Goal: Task Accomplishment & Management: Manage account settings

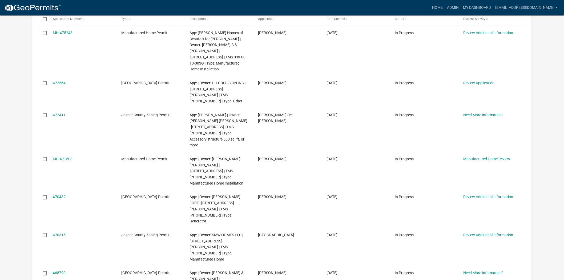
scroll to position [118, 0]
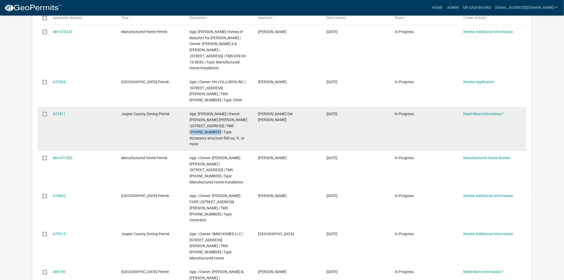
drag, startPoint x: 201, startPoint y: 119, endPoint x: 236, endPoint y: 114, distance: 35.3
click at [236, 114] on span "App: [PERSON_NAME] | Owner: [PERSON_NAME] [PERSON_NAME] | [STREET_ADDRESS] | TM…" at bounding box center [219, 129] width 58 height 35
copy span "[PHONE_NUMBER]"
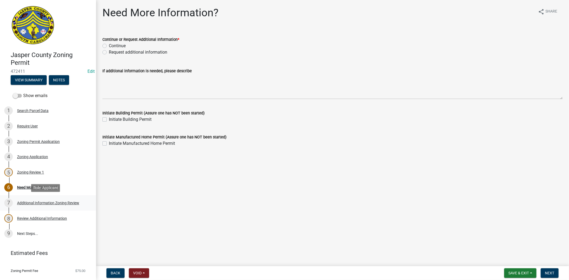
click at [54, 203] on div "Additional Information Zoning Review" at bounding box center [48, 203] width 62 height 4
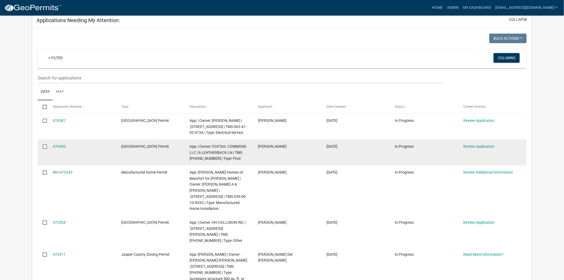
scroll to position [59, 0]
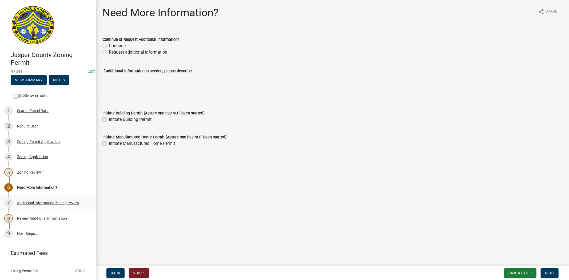
click at [66, 201] on div "Additional Information Zoning Review" at bounding box center [48, 203] width 62 height 4
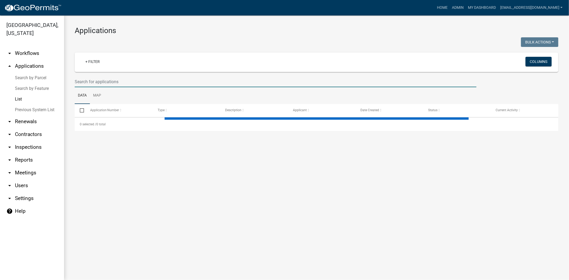
click at [182, 80] on input "text" at bounding box center [276, 81] width 402 height 11
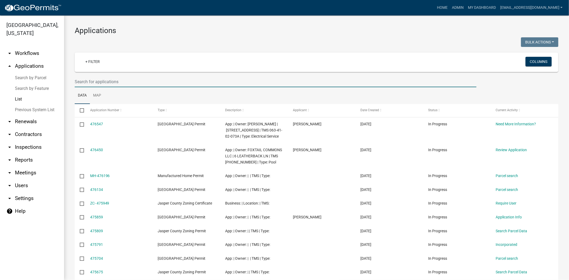
paste input "[PHONE_NUMBER]"
type input "[PHONE_NUMBER]"
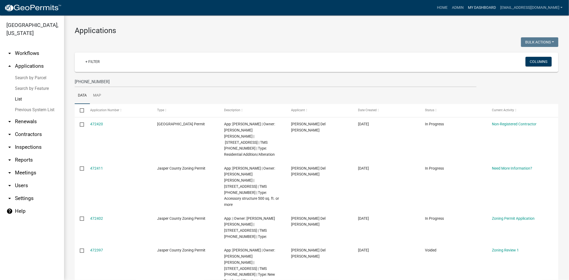
click at [483, 9] on link "My Dashboard" at bounding box center [482, 8] width 32 height 10
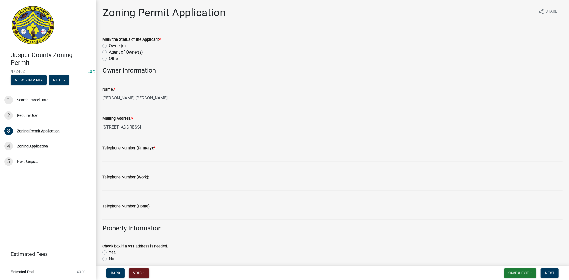
click at [135, 274] on span "Void" at bounding box center [137, 273] width 9 height 4
click at [149, 258] on button "Void" at bounding box center [150, 259] width 43 height 13
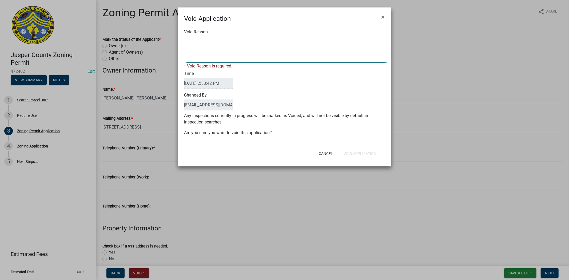
click at [346, 53] on textarea "Void Reason" at bounding box center [286, 49] width 201 height 27
type textarea "."
click at [363, 155] on form "Void Application × Void Reason * Void Reason is required. Time 09/10/2025 2:58:…" at bounding box center [284, 84] width 213 height 154
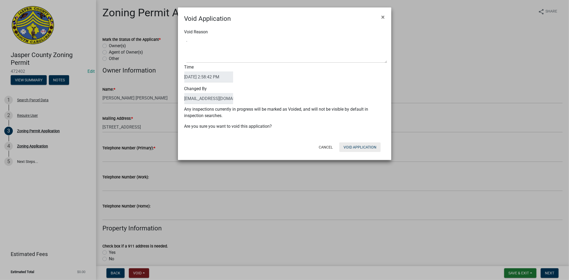
click at [365, 148] on button "Void Application" at bounding box center [359, 147] width 41 height 10
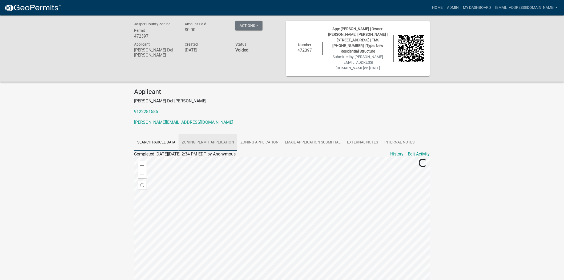
click at [216, 135] on link "Zoning Permit Application" at bounding box center [208, 142] width 59 height 17
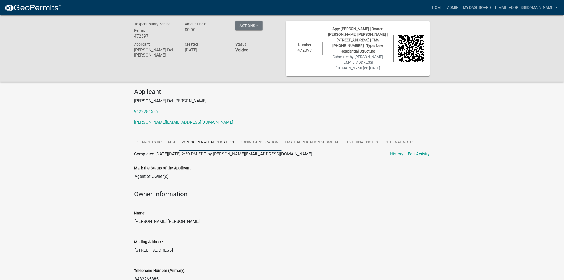
click at [261, 139] on link "Zoning Application" at bounding box center [259, 142] width 45 height 17
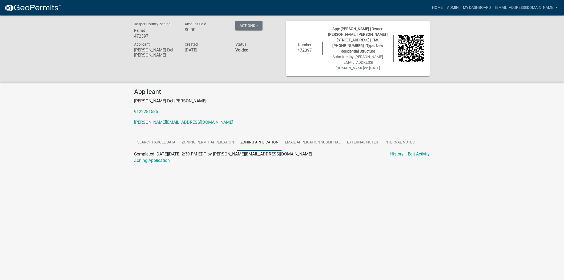
click at [280, 135] on link "Zoning Application" at bounding box center [259, 142] width 45 height 17
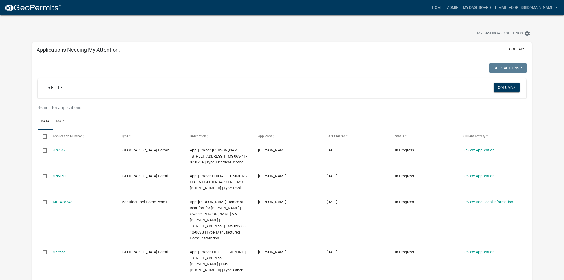
scroll to position [59, 0]
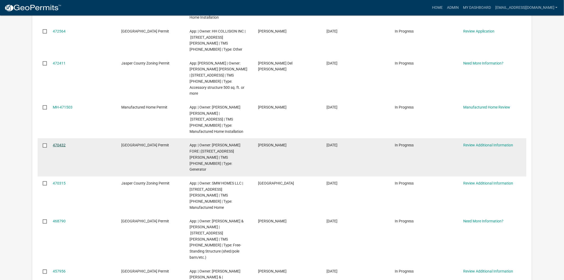
scroll to position [207, 0]
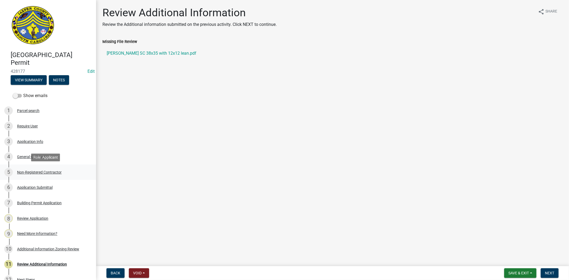
click at [33, 174] on div "Non-Registered Contractor" at bounding box center [39, 172] width 45 height 4
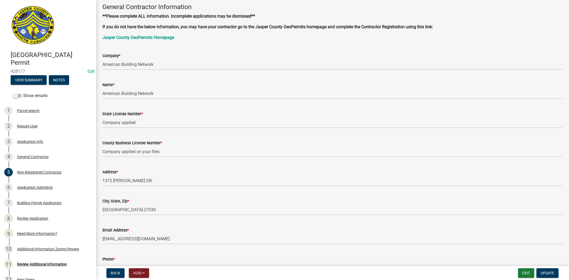
scroll to position [89, 0]
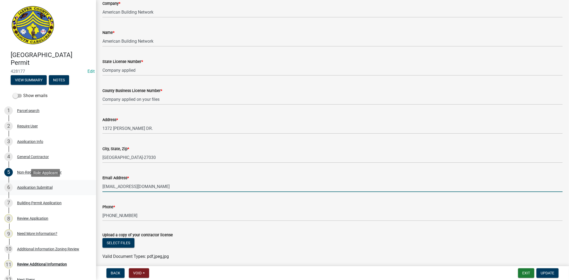
drag, startPoint x: 167, startPoint y: 186, endPoint x: 70, endPoint y: 185, distance: 97.3
click at [70, 185] on div "Jasper County Building Permit 428177 Edit View Summary Notes Show emails 1 Parc…" at bounding box center [284, 140] width 569 height 280
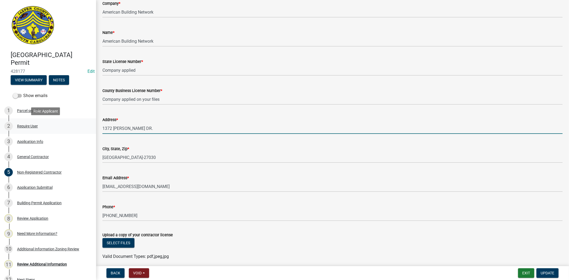
drag, startPoint x: 138, startPoint y: 129, endPoint x: 86, endPoint y: 130, distance: 52.0
click at [86, 130] on div "Jasper County Building Permit 428177 Edit View Summary Notes Show emails 1 Parc…" at bounding box center [284, 140] width 569 height 280
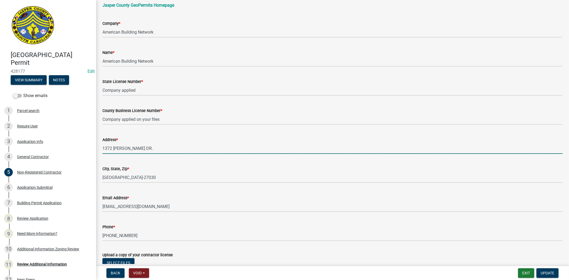
scroll to position [51, 0]
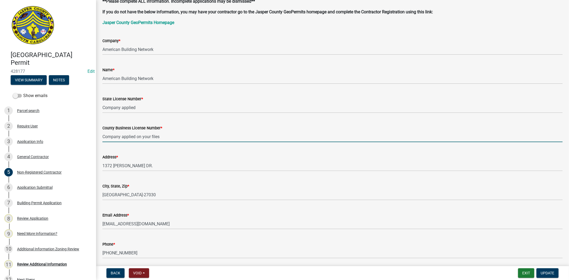
drag, startPoint x: 166, startPoint y: 138, endPoint x: 87, endPoint y: 74, distance: 101.8
click at [87, 74] on div "Jasper County Building Permit 428177 Edit View Summary Notes Show emails 1 Parc…" at bounding box center [284, 140] width 569 height 280
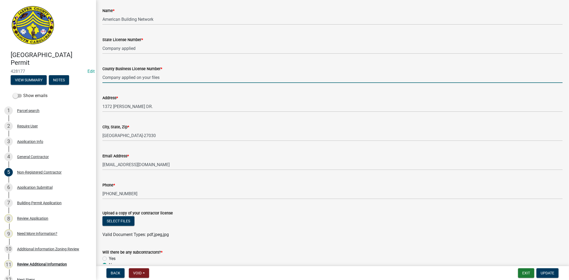
scroll to position [140, 0]
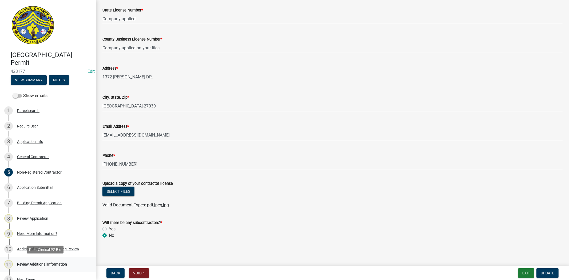
click at [44, 265] on div "Review Additional Information" at bounding box center [42, 264] width 50 height 4
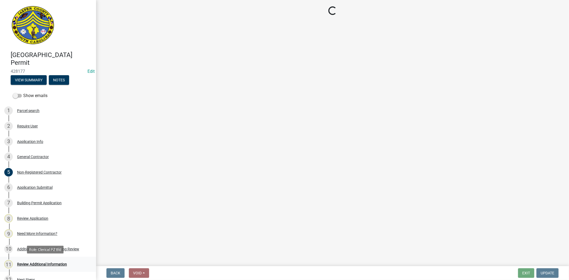
scroll to position [0, 0]
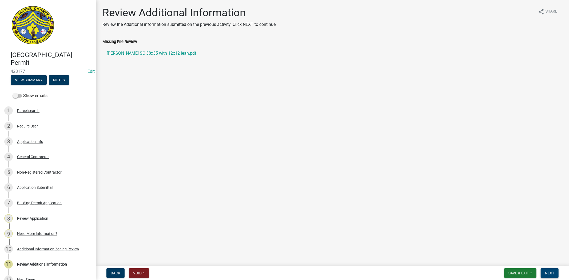
click at [550, 273] on span "Next" at bounding box center [549, 273] width 9 height 4
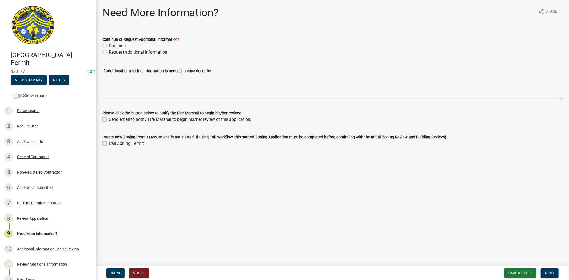
drag, startPoint x: 105, startPoint y: 51, endPoint x: 106, endPoint y: 54, distance: 3.0
click at [109, 51] on label "Request additional information" at bounding box center [138, 52] width 58 height 6
click at [109, 51] on input "Request additional information" at bounding box center [110, 50] width 3 height 3
radio input "true"
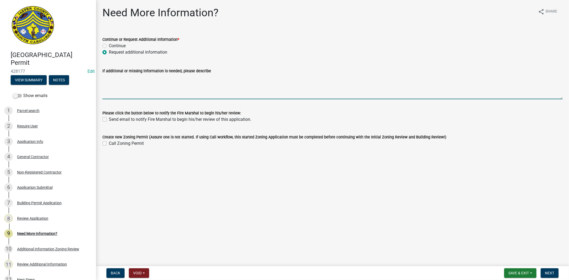
click at [117, 89] on textarea "If additional or missing information is needed, please describe" at bounding box center [332, 86] width 460 height 25
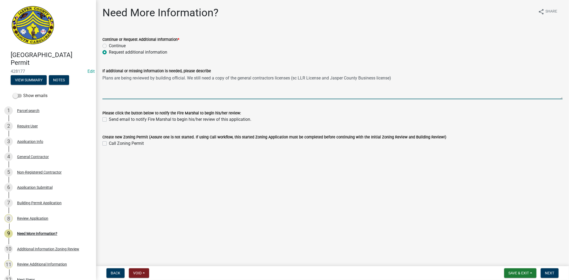
click at [298, 78] on textarea "Plans are being reviewed by building official. We still need a copy of the gene…" at bounding box center [332, 86] width 460 height 25
click at [402, 79] on textarea "Plans are being reviewed by building official. We still need a copy of the gene…" at bounding box center [332, 86] width 460 height 25
click at [554, 79] on textarea "Plans are being reviewed by building official. We still need a copy of the gene…" at bounding box center [332, 86] width 460 height 25
drag, startPoint x: 505, startPoint y: 78, endPoint x: 497, endPoint y: 78, distance: 8.0
click at [497, 78] on textarea "Plans are being reviewed by building official. We still need a copy of the gene…" at bounding box center [332, 86] width 460 height 25
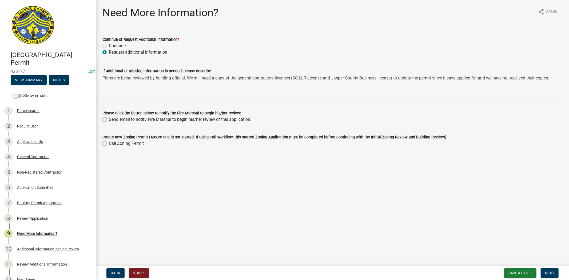
drag, startPoint x: 488, startPoint y: 76, endPoint x: 551, endPoint y: 79, distance: 63.3
click at [551, 79] on textarea "Plans are being reviewed by building official. We still need a copy of the gene…" at bounding box center [332, 86] width 460 height 25
click at [459, 78] on textarea "Plans are being reviewed by building official. We still need a copy of the gene…" at bounding box center [332, 86] width 460 height 25
type textarea "Plans are being reviewed by building official. We still need a copy of the gene…"
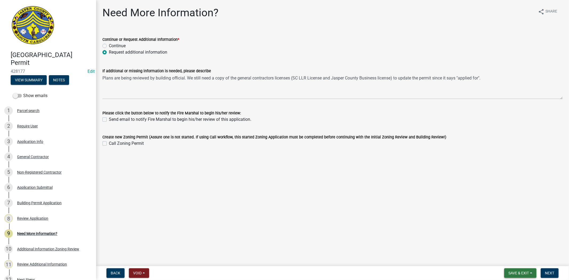
click at [512, 271] on span "Save & Exit" at bounding box center [518, 273] width 21 height 4
click at [513, 249] on button "Save" at bounding box center [515, 246] width 43 height 13
click at [44, 171] on div "Non-Registered Contractor" at bounding box center [39, 172] width 45 height 4
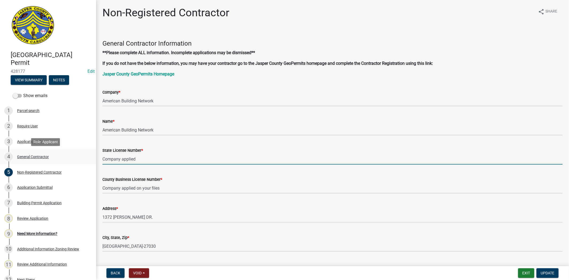
drag, startPoint x: 142, startPoint y: 158, endPoint x: 87, endPoint y: 158, distance: 54.7
click at [87, 158] on div "Jasper County Building Permit 428177 Edit View Summary Notes Show emails 1 Parc…" at bounding box center [284, 140] width 569 height 280
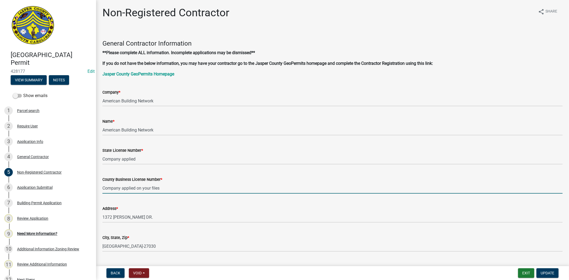
drag, startPoint x: 165, startPoint y: 188, endPoint x: 102, endPoint y: 190, distance: 63.2
click at [102, 190] on input "Company applied on your files" at bounding box center [332, 188] width 460 height 11
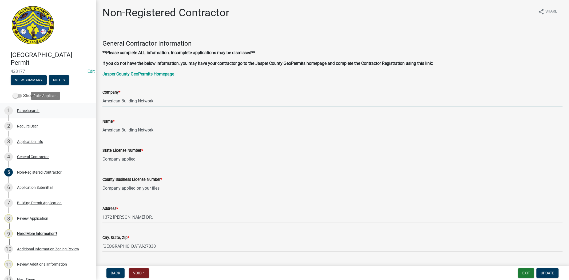
drag, startPoint x: 162, startPoint y: 102, endPoint x: 87, endPoint y: 110, distance: 74.8
click at [87, 110] on div "Jasper County Building Permit 428177 Edit View Summary Notes Show emails 1 Parc…" at bounding box center [284, 140] width 569 height 280
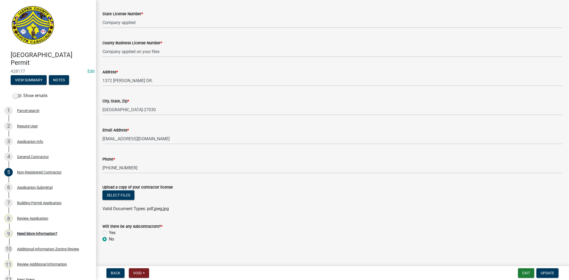
scroll to position [140, 0]
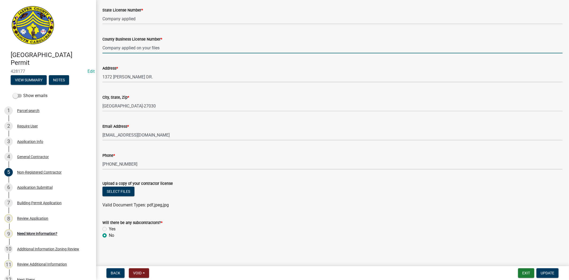
drag, startPoint x: 172, startPoint y: 46, endPoint x: 97, endPoint y: 55, distance: 75.8
click at [97, 55] on div "Non-Registered Contractor share Share General Contractor Information **Please c…" at bounding box center [332, 57] width 473 height 382
click at [45, 232] on div "Need More Information?" at bounding box center [37, 234] width 40 height 4
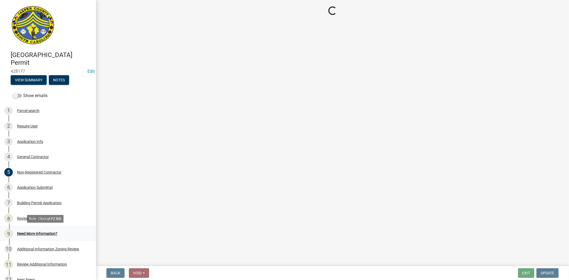
scroll to position [0, 0]
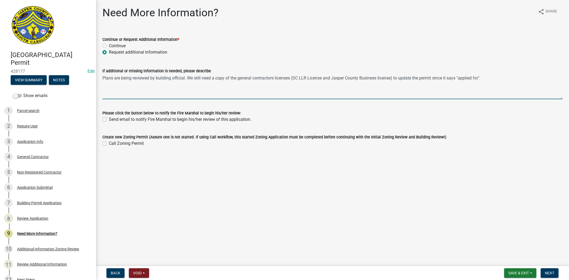
click at [460, 76] on textarea "Plans are being reviewed by building official. We still need a copy of the gene…" at bounding box center [332, 86] width 460 height 25
click at [498, 76] on textarea "Plans are being reviewed by building official. We still need a copy of the gene…" at bounding box center [332, 86] width 460 height 25
paste textarea "Company applied on your files"
click at [122, 84] on textarea "Plans are being reviewed by building official. We still need a copy of the gene…" at bounding box center [332, 86] width 460 height 25
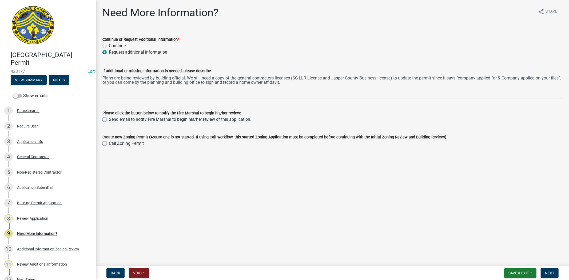
drag, startPoint x: 246, startPoint y: 83, endPoint x: 227, endPoint y: 83, distance: 19.7
click at [227, 83] on textarea "Plans are being reviewed by building official. We still need a copy of the gene…" at bounding box center [332, 86] width 460 height 25
click at [269, 83] on textarea "Plans are being reviewed by building official. We still need a copy of the gene…" at bounding box center [332, 86] width 460 height 25
paste textarea "and record"
type textarea "Plans are being reviewed by building official. We still need a copy of the gene…"
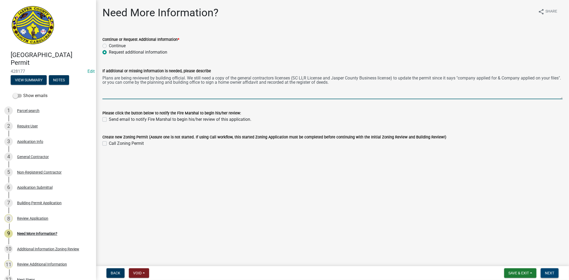
click at [548, 275] on button "Next" at bounding box center [550, 273] width 18 height 10
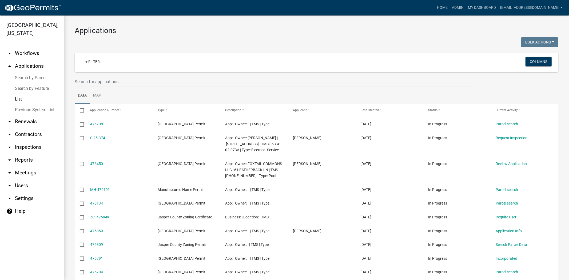
click at [141, 78] on input "text" at bounding box center [276, 81] width 402 height 11
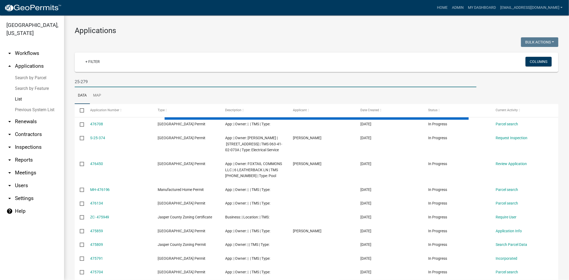
type input "25-279"
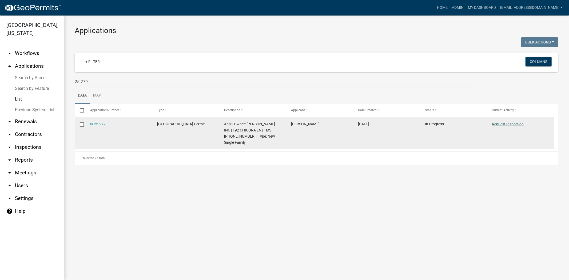
click at [520, 124] on link "Request Inspection" at bounding box center [508, 124] width 32 height 4
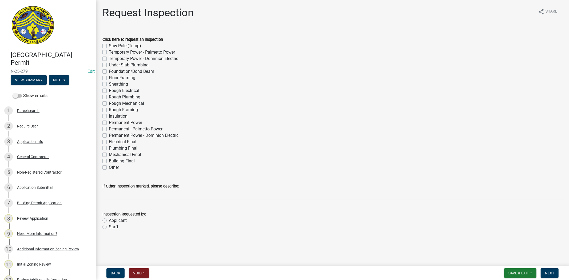
click at [109, 124] on label "Permanent Power" at bounding box center [125, 122] width 33 height 6
click at [109, 123] on input "Permanent Power" at bounding box center [110, 120] width 3 height 3
checkbox input "true"
checkbox input "false"
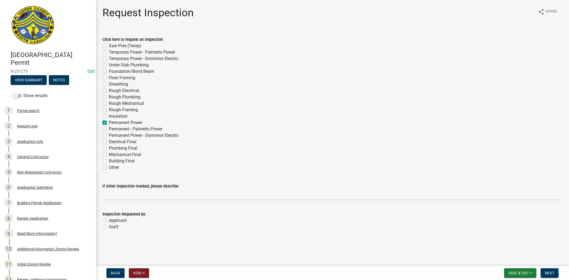
checkbox input "false"
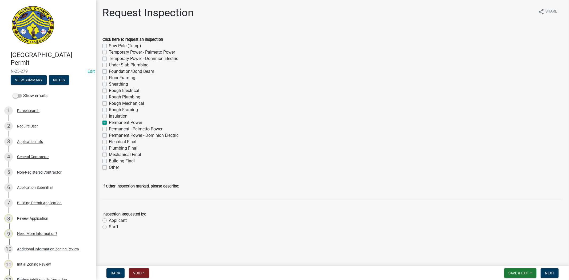
checkbox input "false"
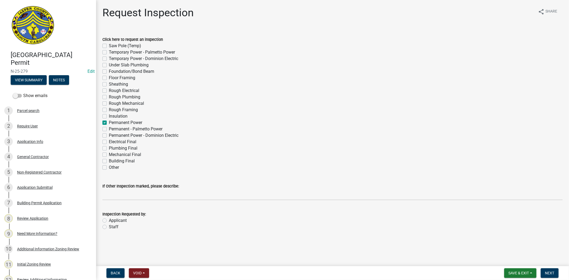
checkbox input "true"
checkbox input "false"
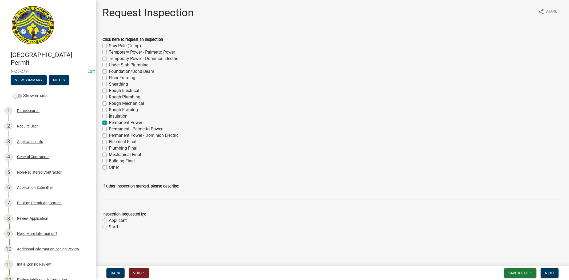
checkbox input "false"
click at [109, 220] on label "Applicant" at bounding box center [118, 220] width 18 height 6
click at [109, 220] on input "Applicant" at bounding box center [110, 218] width 3 height 3
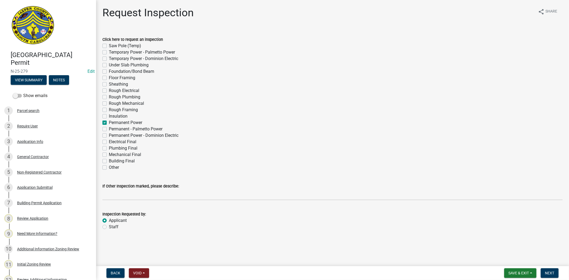
radio input "true"
click at [554, 274] on span "Next" at bounding box center [549, 273] width 9 height 4
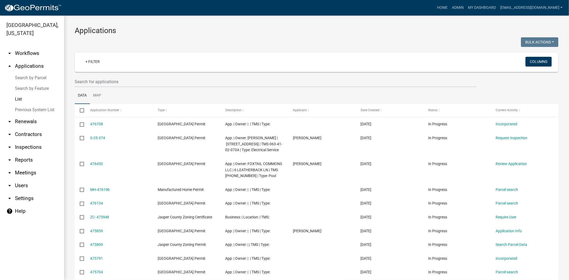
click at [183, 74] on wm-filter-builder "+ Filter Columns" at bounding box center [317, 70] width 484 height 35
click at [183, 81] on input "text" at bounding box center [276, 81] width 402 height 11
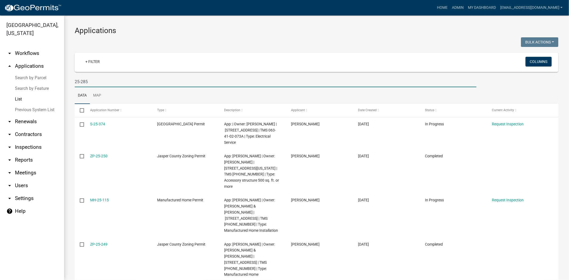
type input "25-285"
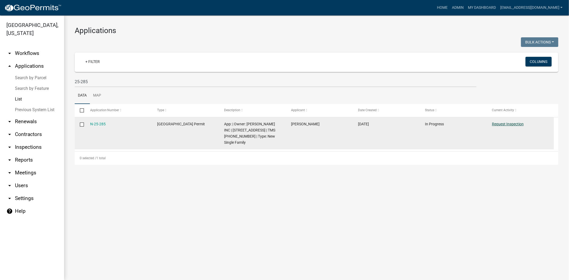
click at [497, 126] on link "Request Inspection" at bounding box center [508, 124] width 32 height 4
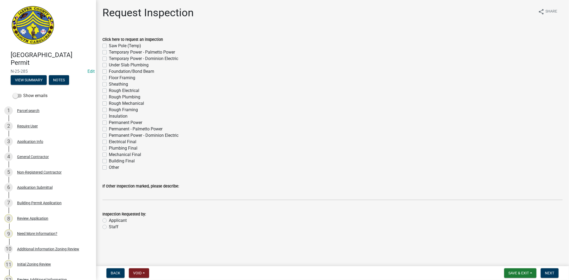
click at [109, 110] on label "Rough Framing" at bounding box center [123, 110] width 29 height 6
click at [109, 110] on input "Rough Framing" at bounding box center [110, 108] width 3 height 3
checkbox input "true"
checkbox input "false"
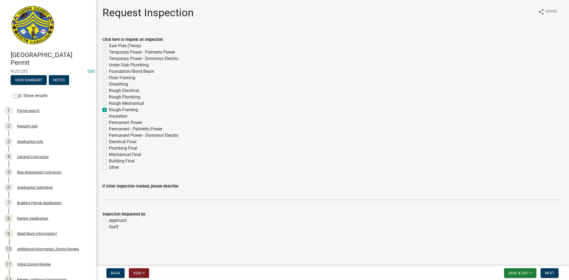
checkbox input "false"
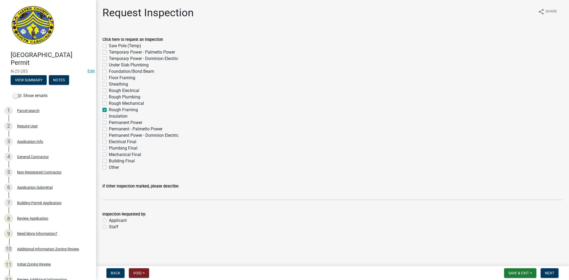
checkbox input "false"
checkbox input "true"
checkbox input "false"
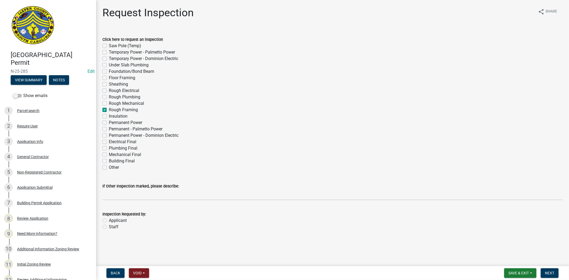
checkbox input "false"
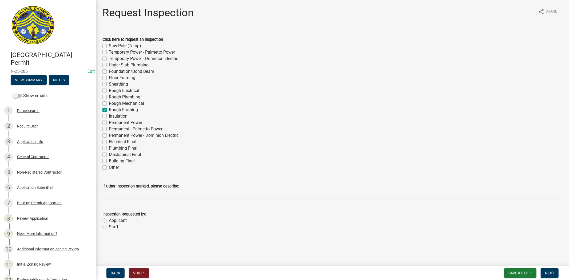
checkbox input "false"
click at [109, 221] on label "Applicant" at bounding box center [118, 220] width 18 height 6
click at [109, 221] on input "Applicant" at bounding box center [110, 218] width 3 height 3
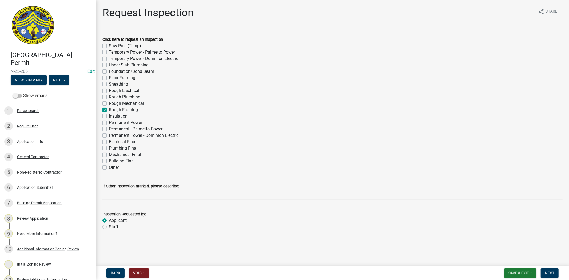
radio input "true"
click at [109, 103] on label "Rough Mechanical" at bounding box center [126, 103] width 35 height 6
click at [109, 103] on input "Rough Mechanical" at bounding box center [110, 101] width 3 height 3
checkbox input "true"
checkbox input "false"
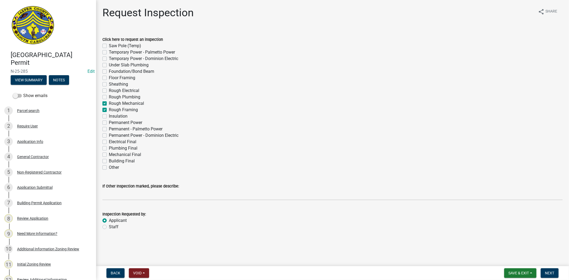
checkbox input "false"
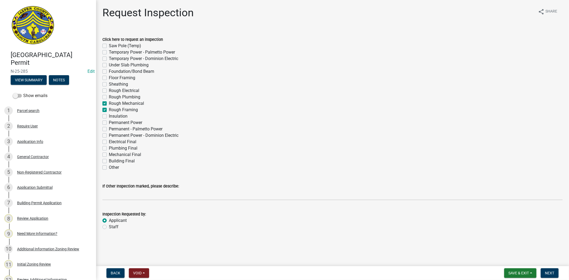
checkbox input "false"
checkbox input "true"
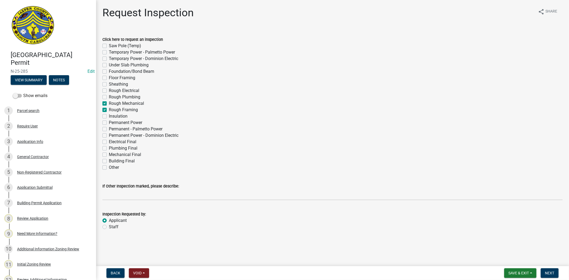
checkbox input "false"
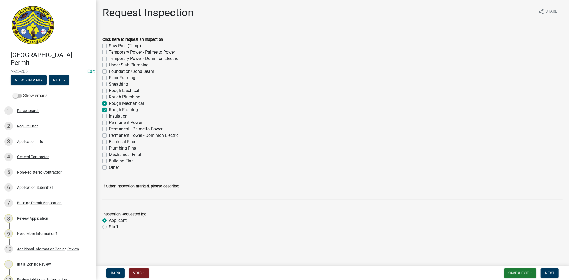
checkbox input "false"
click at [551, 273] on span "Next" at bounding box center [549, 273] width 9 height 4
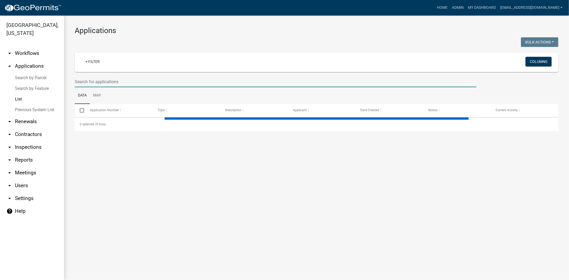
click at [143, 83] on input "text" at bounding box center [276, 81] width 402 height 11
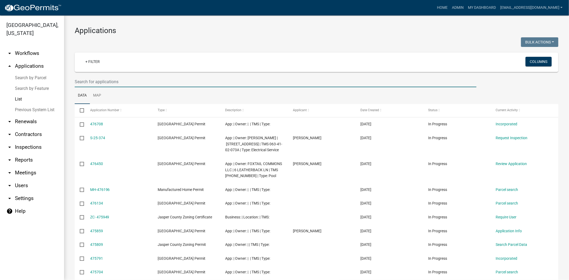
paste input "American Building Network"
type input "American Building Network"
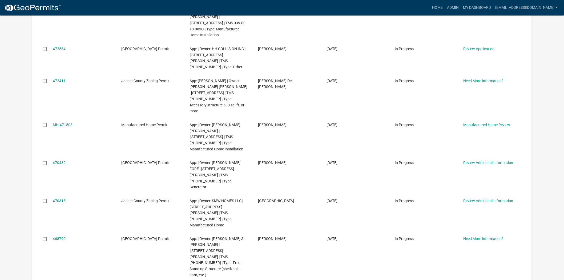
scroll to position [178, 0]
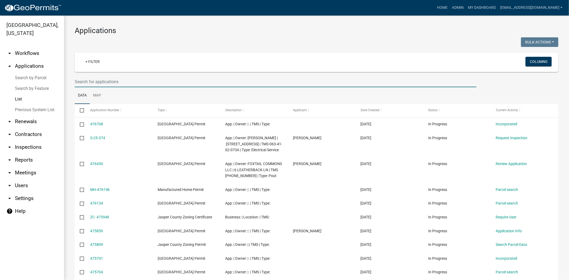
click at [152, 81] on input "text" at bounding box center [276, 81] width 402 height 11
paste input "and record"
type input "and record"
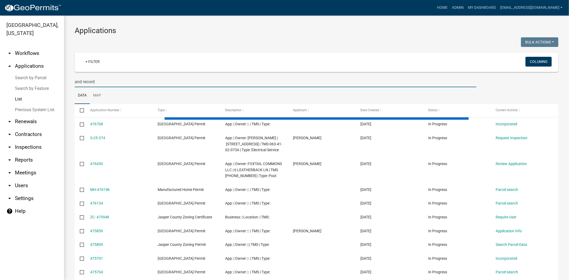
drag, startPoint x: 113, startPoint y: 82, endPoint x: 35, endPoint y: 92, distance: 79.1
click at [35, 92] on div "[GEOGRAPHIC_DATA], [US_STATE] arrow_drop_down Workflows List arrow_drop_up Appl…" at bounding box center [284, 147] width 569 height 265
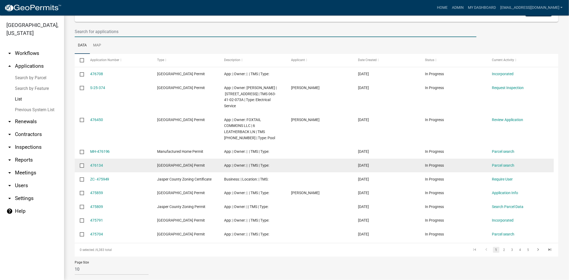
scroll to position [60, 0]
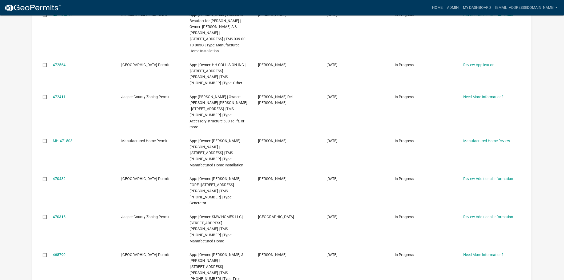
scroll to position [178, 0]
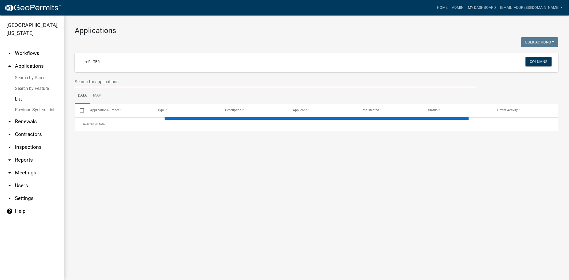
click at [172, 78] on input "text" at bounding box center [276, 81] width 402 height 11
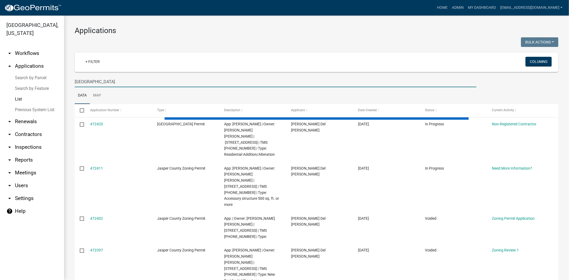
type input "234 bees creek"
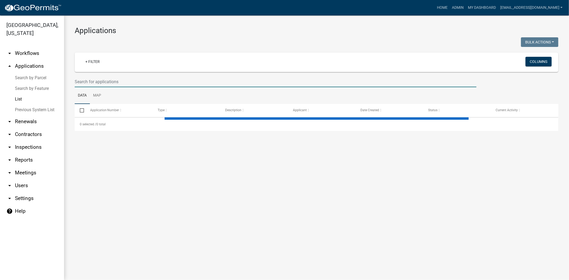
click at [158, 79] on input "text" at bounding box center [276, 81] width 402 height 11
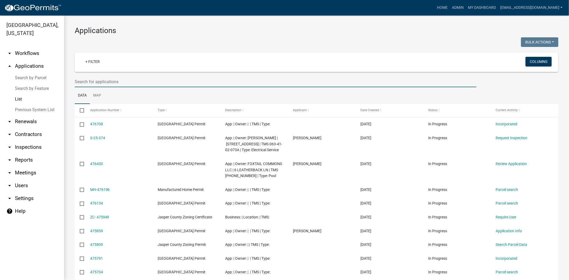
paste input "063-41-02-073A"
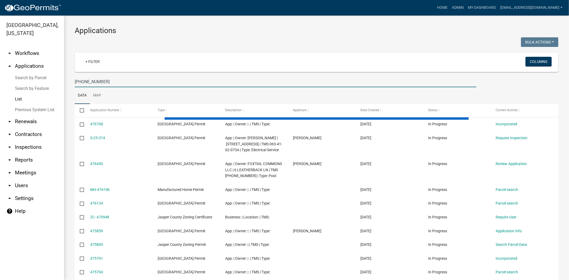
drag, startPoint x: 115, startPoint y: 83, endPoint x: 72, endPoint y: 83, distance: 42.9
click at [72, 83] on div "063-41-02-073" at bounding box center [276, 81] width 410 height 11
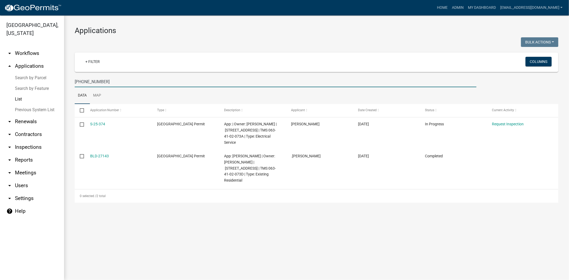
type input "063-41-02-073"
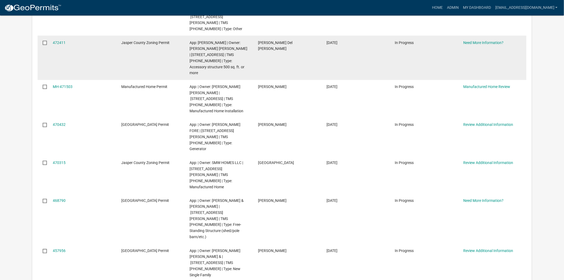
scroll to position [296, 0]
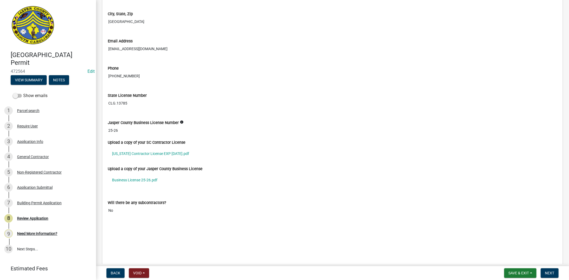
scroll to position [1452, 0]
click at [134, 179] on link "Business License 25-26.pdf" at bounding box center [332, 179] width 449 height 12
click at [173, 153] on link "South Carolina Contractor License EXP 10-31-2026.pdf" at bounding box center [332, 153] width 449 height 12
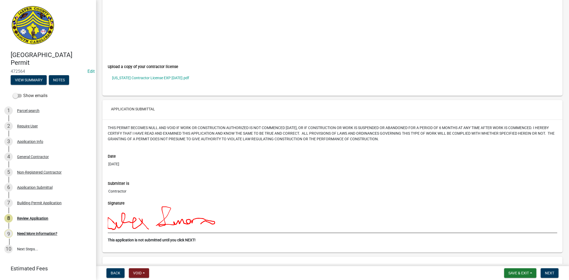
scroll to position [1944, 0]
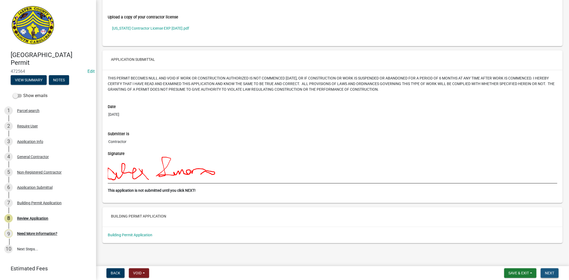
click at [549, 274] on span "Next" at bounding box center [549, 273] width 9 height 4
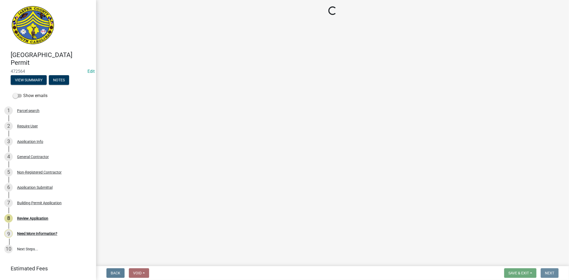
scroll to position [0, 0]
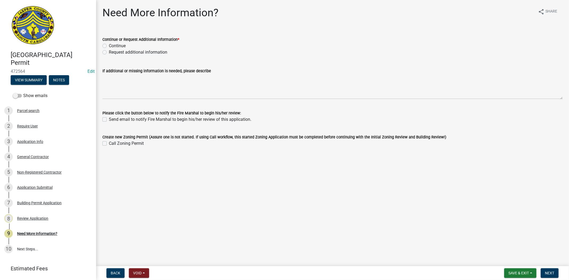
click at [109, 46] on label "Continue" at bounding box center [117, 46] width 17 height 6
click at [109, 46] on input "Continue" at bounding box center [110, 44] width 3 height 3
radio input "true"
click at [549, 270] on button "Next" at bounding box center [550, 273] width 18 height 10
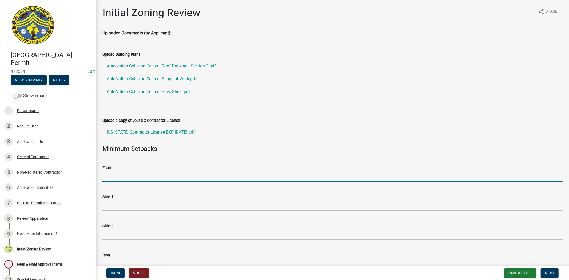
click at [244, 177] on input "Front" at bounding box center [332, 176] width 460 height 11
type input "N/A"
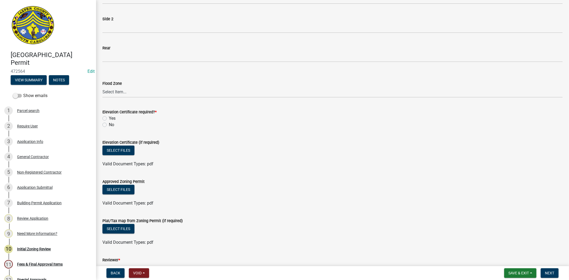
scroll to position [207, 0]
click at [109, 123] on label "No" at bounding box center [111, 124] width 5 height 6
click at [109, 123] on input "No" at bounding box center [110, 122] width 3 height 3
radio input "true"
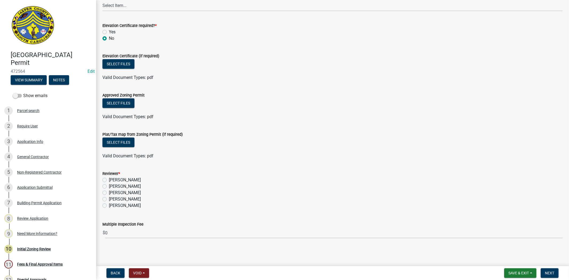
scroll to position [293, 0]
click at [109, 199] on label "Stephanie Oviedo" at bounding box center [125, 199] width 32 height 6
click at [109, 199] on input "Stephanie Oviedo" at bounding box center [110, 197] width 3 height 3
radio input "true"
click at [552, 272] on span "Next" at bounding box center [549, 273] width 9 height 4
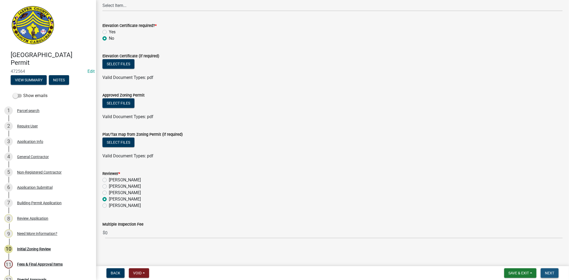
scroll to position [0, 0]
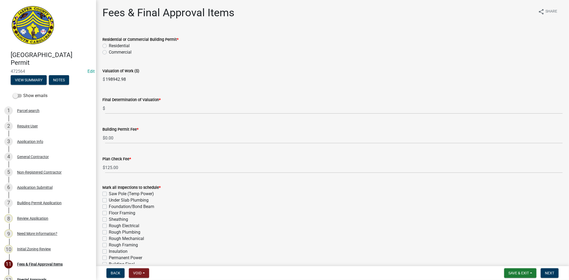
click at [109, 51] on label "Commercial" at bounding box center [120, 52] width 23 height 6
click at [109, 51] on input "Commercial" at bounding box center [110, 50] width 3 height 3
radio input "true"
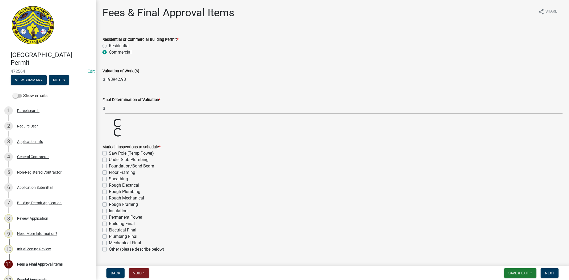
drag, startPoint x: 127, startPoint y: 81, endPoint x: 105, endPoint y: 83, distance: 23.1
click at [105, 83] on div "$ 198942.98" at bounding box center [332, 79] width 460 height 11
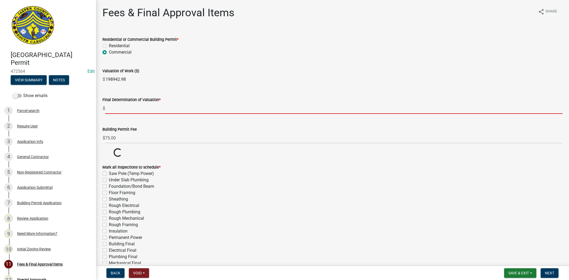
click at [118, 112] on input "text" at bounding box center [333, 108] width 457 height 11
paste input "198942.98"
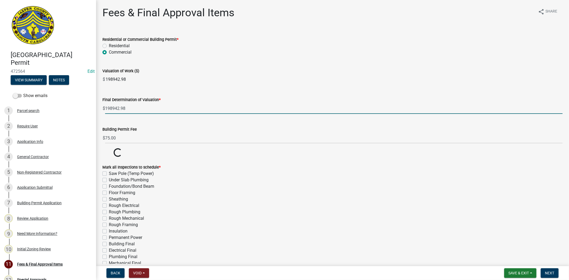
type input "198942.98"
click at [210, 74] on input "198942.98" at bounding box center [333, 79] width 457 height 11
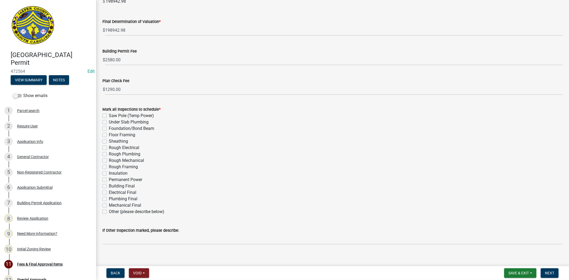
scroll to position [84, 0]
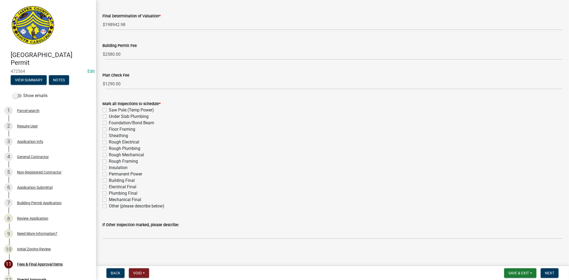
click at [109, 207] on label "Other (please describe below)" at bounding box center [136, 206] width 55 height 6
click at [109, 206] on input "Other (please describe below)" at bounding box center [110, 204] width 3 height 3
checkbox input "true"
checkbox input "false"
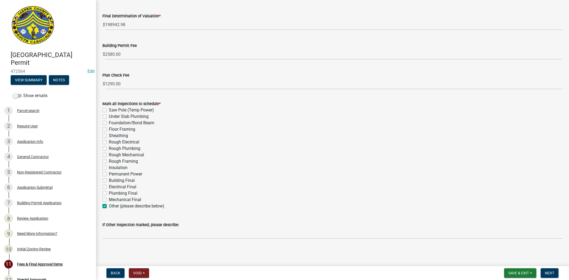
checkbox input "false"
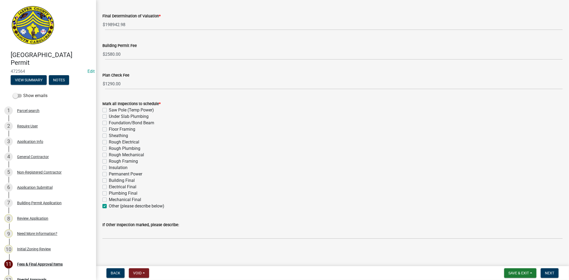
checkbox input "false"
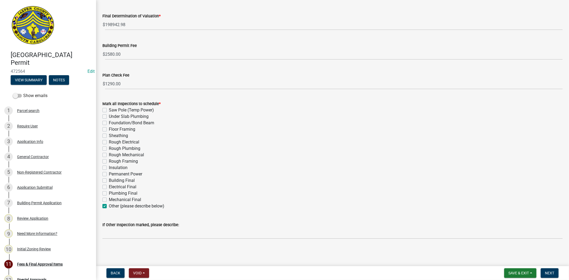
checkbox input "false"
checkbox input "true"
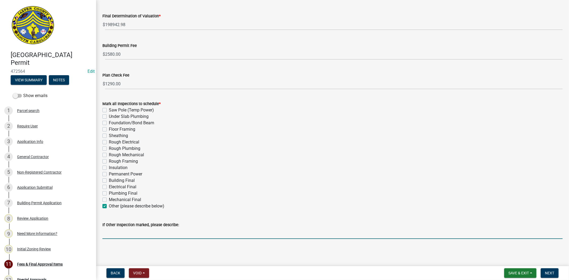
click at [117, 231] on input "If Other Inspection marked, please describe:" at bounding box center [332, 233] width 460 height 11
type input "Roofing Final"
click at [511, 271] on span "Save & Exit" at bounding box center [518, 273] width 21 height 4
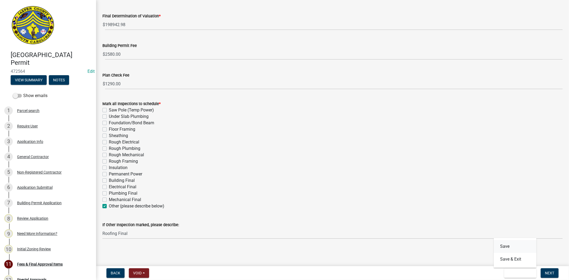
click at [510, 249] on button "Save" at bounding box center [515, 246] width 43 height 13
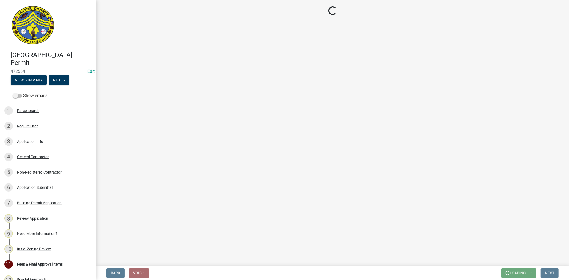
scroll to position [0, 0]
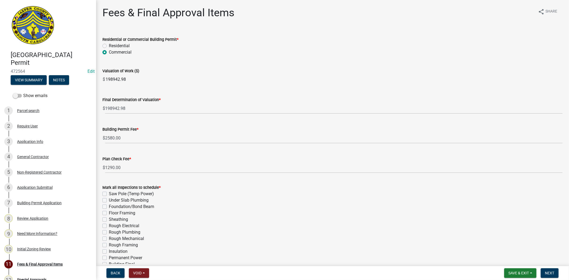
click at [38, 144] on div "3 Application Info" at bounding box center [45, 141] width 83 height 9
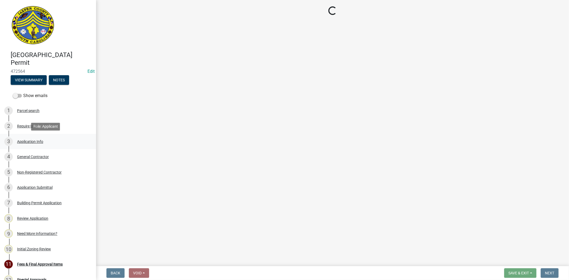
select select "6570ce79-212e-4c42-b64f-f74b85e12671"
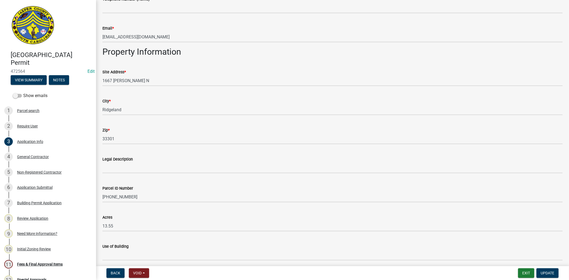
scroll to position [296, 0]
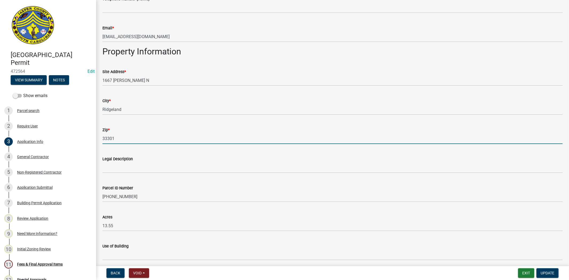
drag, startPoint x: 124, startPoint y: 140, endPoint x: 96, endPoint y: 141, distance: 28.0
click at [96, 141] on div "Application Info share Share Applicant Is: * Homeowner Builder Contractor Autho…" at bounding box center [332, 229] width 473 height 1038
type input "29936"
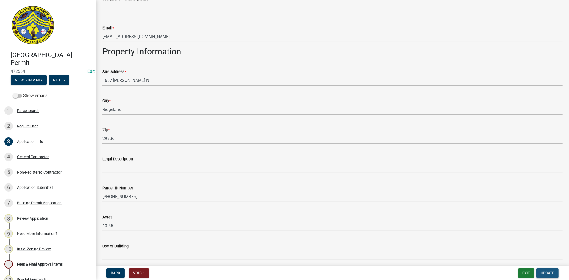
click at [547, 273] on span "Update" at bounding box center [548, 273] width 14 height 4
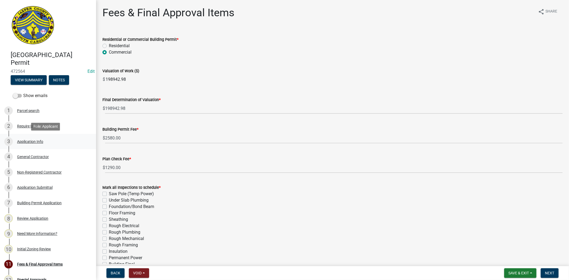
click at [39, 141] on div "Application Info" at bounding box center [30, 142] width 26 height 4
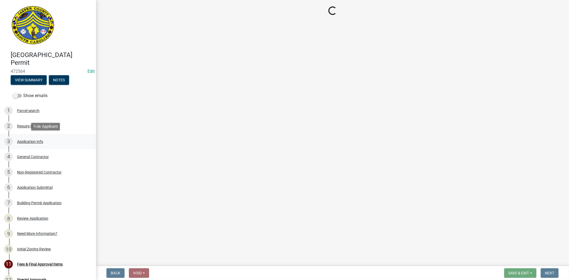
select select "6570ce79-212e-4c42-b64f-f74b85e12671"
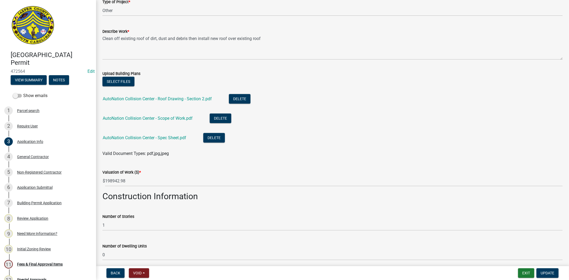
scroll to position [593, 0]
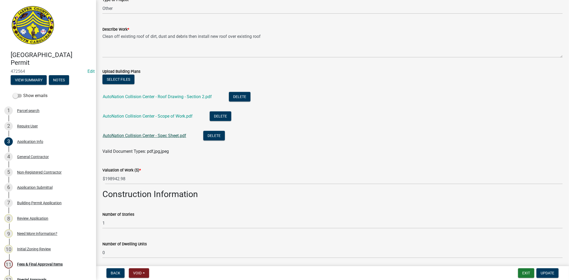
click at [173, 135] on link "AutoNation Collision Center - Spec Sheet.pdf" at bounding box center [144, 135] width 83 height 5
click at [185, 116] on link "AutoNation Collision Center - Scope of Work.pdf" at bounding box center [148, 116] width 90 height 5
click at [185, 97] on link "AutoNation Collision Center - Roof Drawing - Section 2.pdf" at bounding box center [157, 96] width 109 height 5
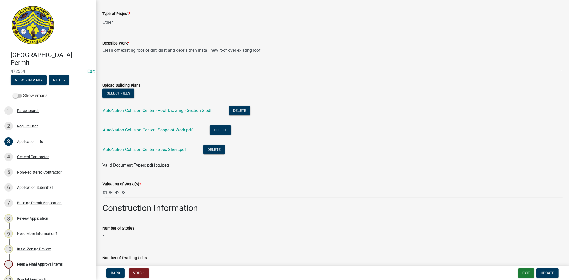
scroll to position [558, 0]
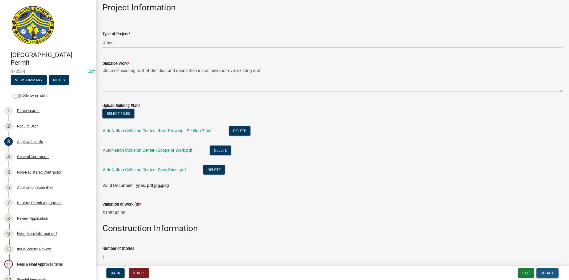
click at [554, 271] on button "Update" at bounding box center [547, 273] width 22 height 10
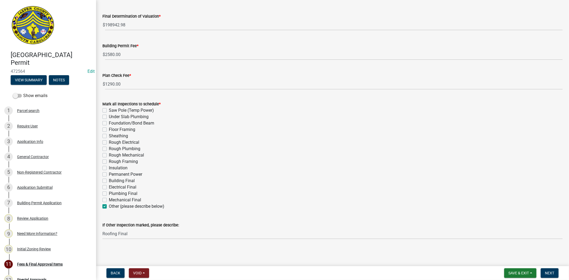
scroll to position [84, 0]
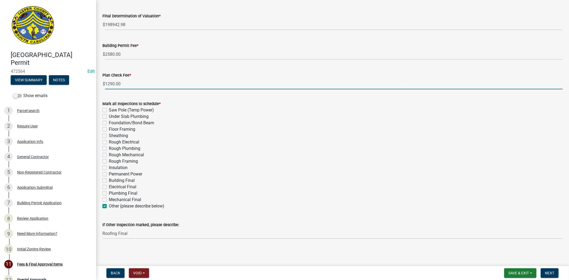
drag, startPoint x: 114, startPoint y: 82, endPoint x: 105, endPoint y: 81, distance: 8.5
click at [105, 81] on input "1290.00" at bounding box center [333, 83] width 457 height 11
type input "0.00"
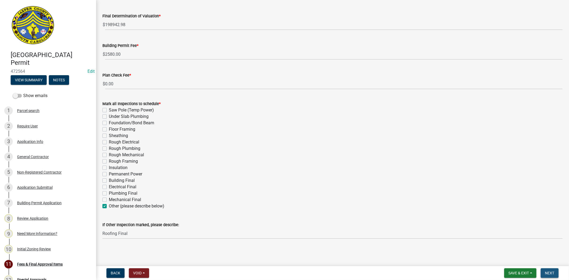
click at [549, 273] on span "Next" at bounding box center [549, 273] width 9 height 4
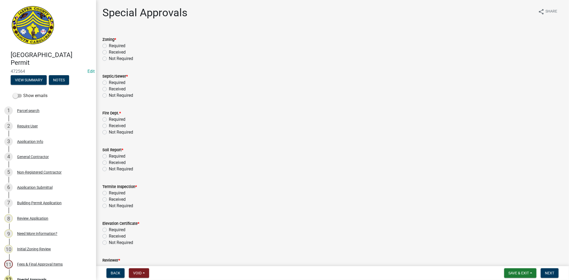
click at [109, 59] on label "Not Required" at bounding box center [121, 58] width 24 height 6
click at [109, 59] on input "Not Required" at bounding box center [110, 56] width 3 height 3
radio input "true"
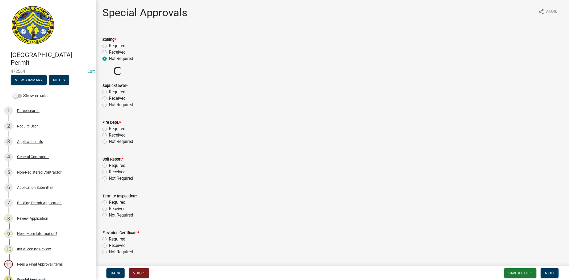
click at [109, 105] on label "Not Required" at bounding box center [121, 105] width 24 height 6
click at [109, 105] on input "Not Required" at bounding box center [110, 103] width 3 height 3
radio input "true"
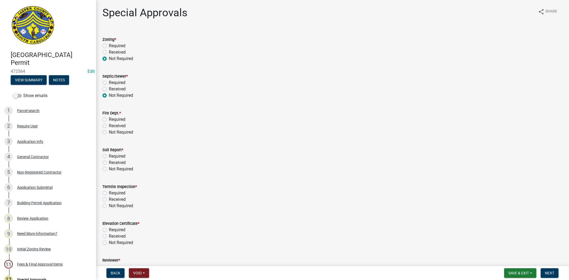
click at [109, 131] on label "Not Required" at bounding box center [121, 132] width 24 height 6
click at [109, 131] on input "Not Required" at bounding box center [110, 130] width 3 height 3
radio input "true"
click at [109, 168] on label "Not Required" at bounding box center [121, 169] width 24 height 6
click at [109, 168] on input "Not Required" at bounding box center [110, 167] width 3 height 3
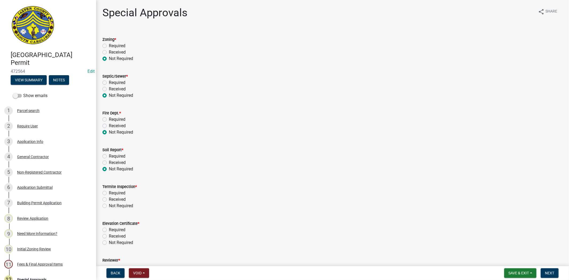
radio input "true"
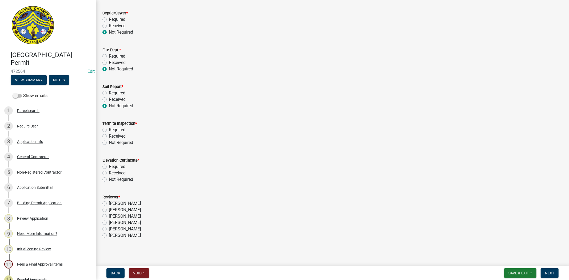
click at [109, 142] on label "Not Required" at bounding box center [121, 142] width 24 height 6
click at [109, 142] on input "Not Required" at bounding box center [110, 140] width 3 height 3
radio input "true"
click at [109, 179] on label "Not Required" at bounding box center [121, 179] width 24 height 6
click at [109, 179] on input "Not Required" at bounding box center [110, 177] width 3 height 3
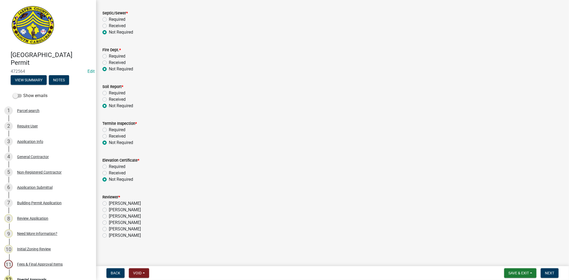
radio input "true"
click at [109, 217] on label "Stephanie Oviedo" at bounding box center [125, 216] width 32 height 6
click at [109, 217] on input "Stephanie Oviedo" at bounding box center [110, 214] width 3 height 3
radio input "true"
click at [551, 275] on span "Next" at bounding box center [549, 273] width 9 height 4
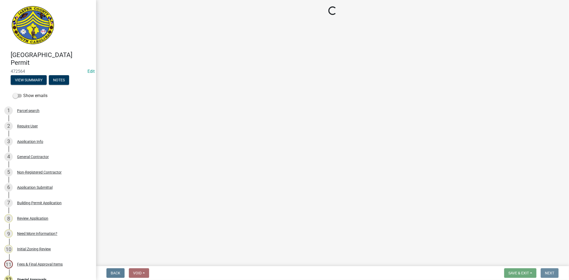
scroll to position [0, 0]
select select "3: 3"
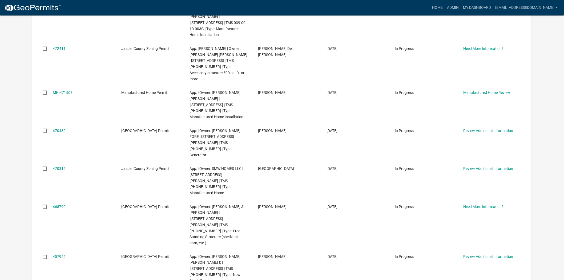
scroll to position [148, 0]
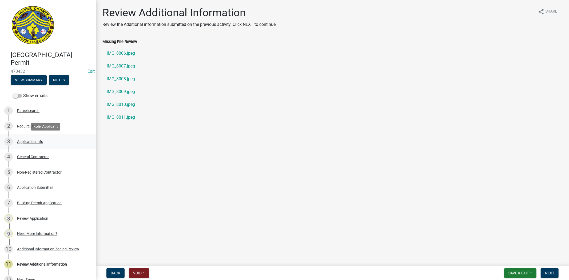
click at [35, 141] on div "Application Info" at bounding box center [30, 142] width 26 height 4
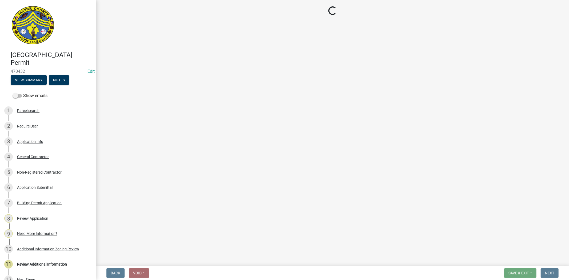
select select "b478e360-fce9-41b4-b88d-85855ee8e141"
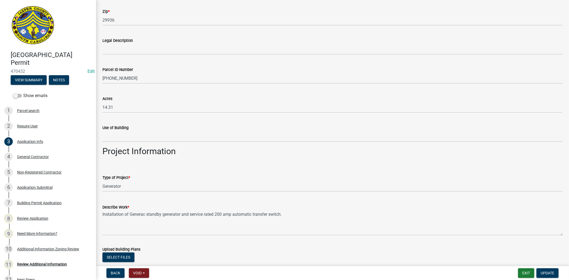
scroll to position [563, 0]
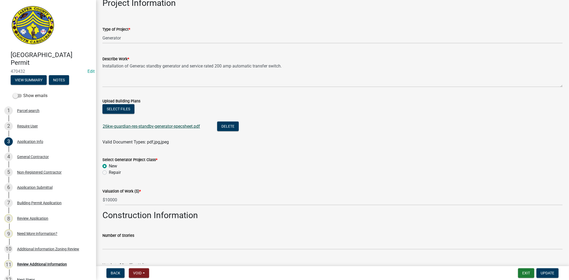
click at [176, 128] on link "26kw-guardian-res-standby-generator-specsheet.pdf" at bounding box center [151, 126] width 97 height 5
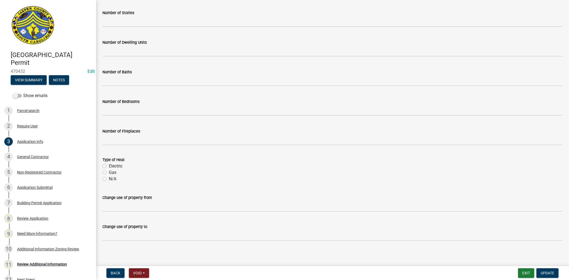
scroll to position [787, 0]
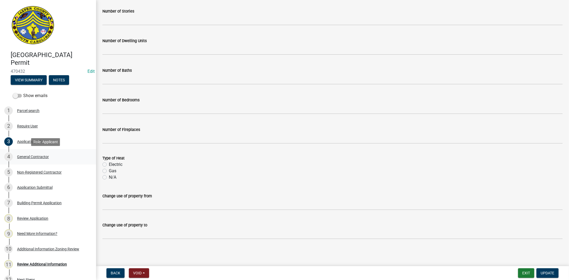
click at [39, 158] on div "General Contractor" at bounding box center [33, 157] width 32 height 4
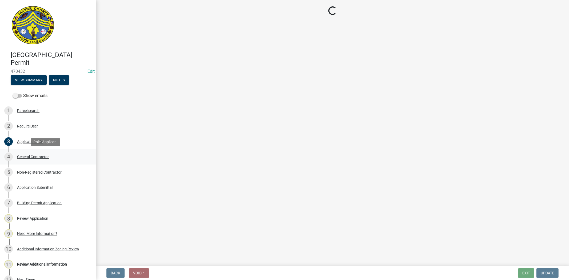
scroll to position [0, 0]
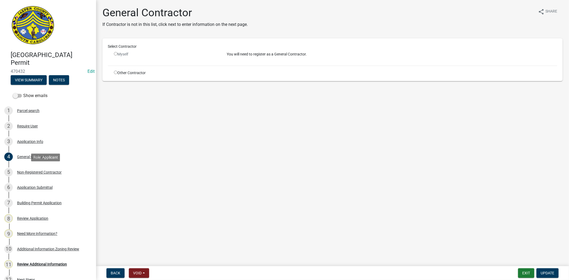
click at [43, 172] on div "Non-Registered Contractor" at bounding box center [39, 172] width 45 height 4
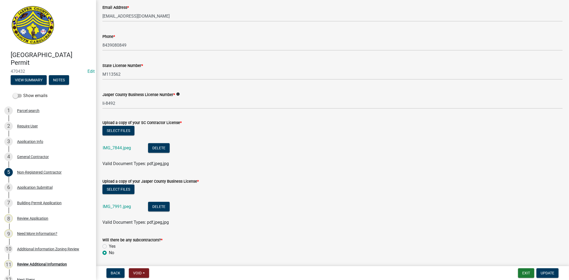
scroll to position [207, 0]
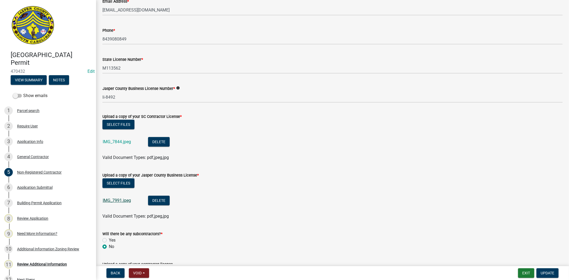
click at [121, 202] on link "IMG_7991.jpeg" at bounding box center [117, 200] width 28 height 5
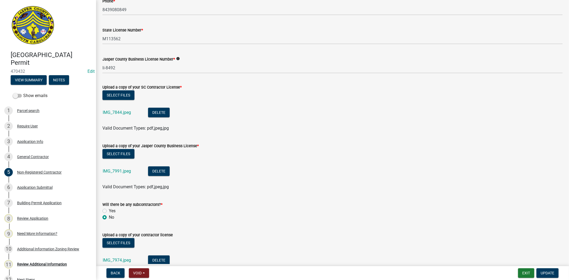
scroll to position [277, 0]
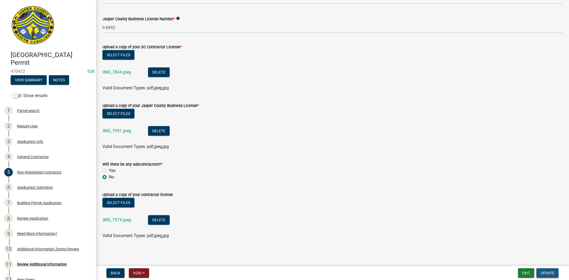
click at [547, 271] on span "Update" at bounding box center [548, 273] width 14 height 4
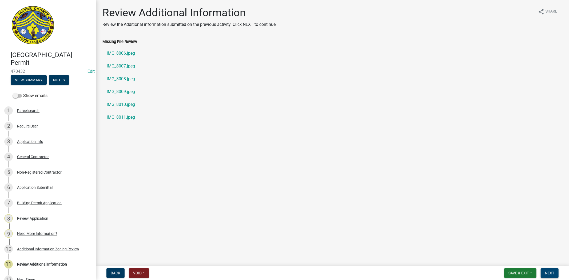
click at [550, 273] on span "Next" at bounding box center [549, 273] width 9 height 4
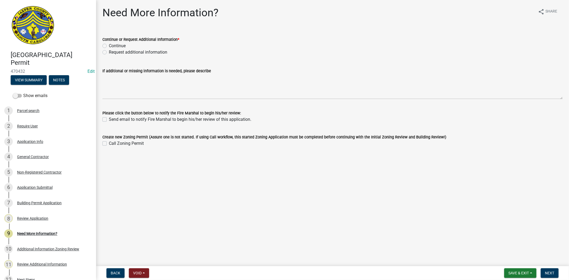
click at [109, 51] on label "Request additional information" at bounding box center [138, 52] width 58 height 6
click at [109, 51] on input "Request additional information" at bounding box center [110, 50] width 3 height 3
radio input "true"
click at [552, 272] on span "Next" at bounding box center [549, 273] width 9 height 4
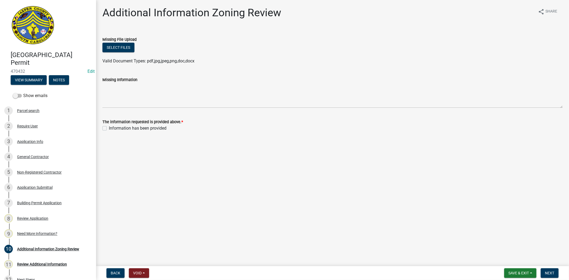
click at [109, 129] on label "Information has been provided" at bounding box center [138, 128] width 58 height 6
click at [109, 129] on input "Information has been provided" at bounding box center [110, 126] width 3 height 3
checkbox input "true"
click at [548, 271] on span "Next" at bounding box center [549, 273] width 9 height 4
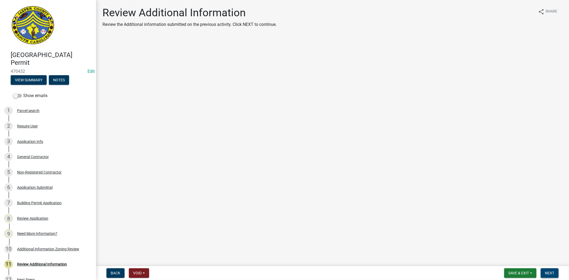
click at [548, 271] on span "Next" at bounding box center [549, 273] width 9 height 4
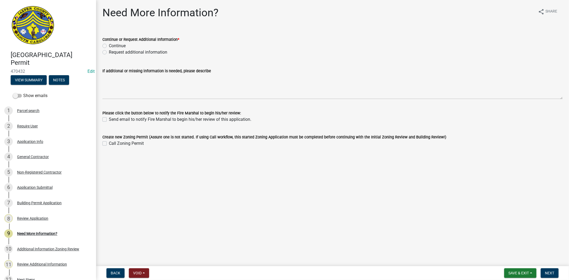
click at [109, 45] on label "Continue" at bounding box center [117, 46] width 17 height 6
click at [109, 45] on input "Continue" at bounding box center [110, 44] width 3 height 3
radio input "true"
click at [552, 276] on button "Next" at bounding box center [550, 273] width 18 height 10
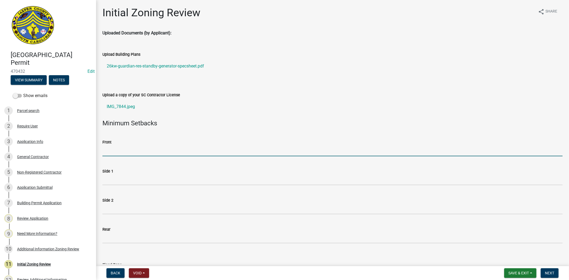
click at [127, 151] on input "Front" at bounding box center [332, 150] width 460 height 11
type input "N/A"
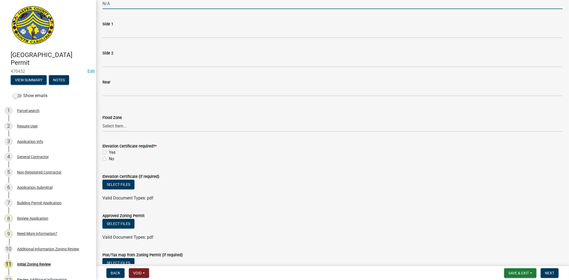
scroll to position [148, 0]
click at [133, 127] on select "Select Item... A AE X Shaded X N/A" at bounding box center [332, 125] width 460 height 11
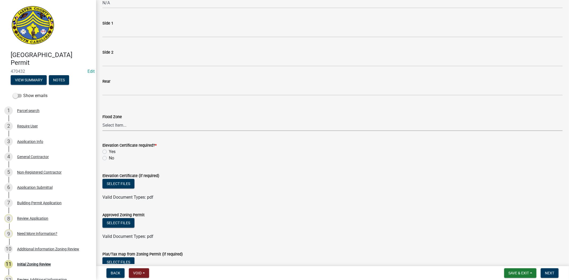
click at [207, 200] on div "Valid Document Types: pdf" at bounding box center [332, 197] width 468 height 6
click at [140, 119] on div "Flood Zone" at bounding box center [332, 117] width 460 height 6
click at [140, 126] on select "Select Item... A AE X Shaded X N/A" at bounding box center [332, 125] width 460 height 11
click at [102, 120] on select "Select Item... A AE X Shaded X N/A" at bounding box center [332, 125] width 460 height 11
select select "61611ad6-14f2-499c-805c-58607f11e2fc"
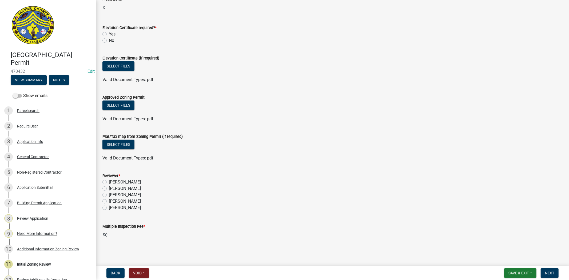
scroll to position [267, 0]
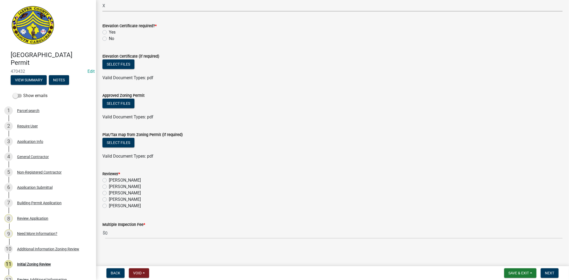
click at [109, 200] on label "Stephanie Oviedo" at bounding box center [125, 199] width 32 height 6
click at [109, 200] on input "Stephanie Oviedo" at bounding box center [110, 197] width 3 height 3
radio input "true"
click at [551, 272] on span "Next" at bounding box center [549, 273] width 9 height 4
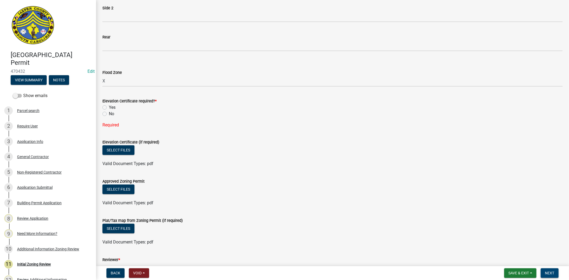
scroll to position [179, 0]
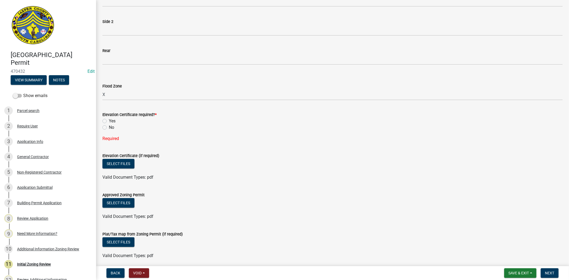
click at [109, 129] on label "No" at bounding box center [111, 127] width 5 height 6
click at [109, 128] on input "No" at bounding box center [110, 125] width 3 height 3
radio input "true"
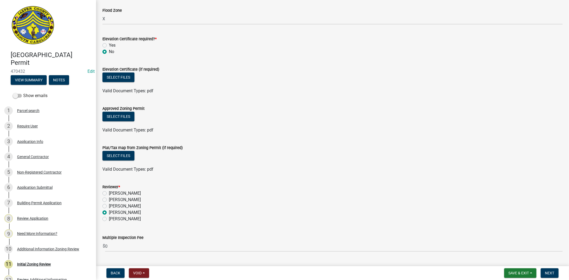
scroll to position [267, 0]
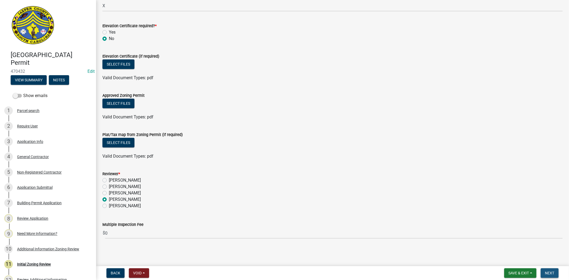
click at [554, 271] on span "Next" at bounding box center [549, 273] width 9 height 4
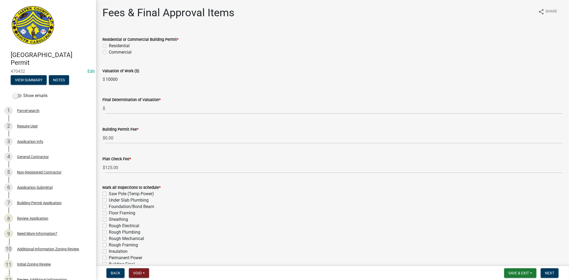
click at [109, 47] on label "Residential" at bounding box center [119, 46] width 21 height 6
click at [109, 46] on input "Residential" at bounding box center [110, 44] width 3 height 3
radio input "true"
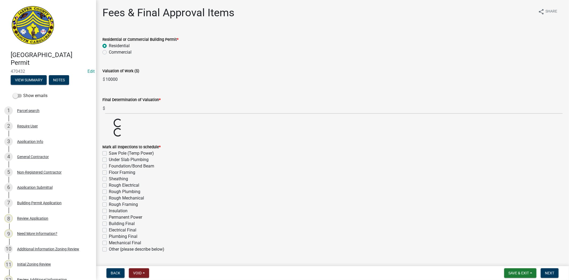
drag, startPoint x: 120, startPoint y: 82, endPoint x: 72, endPoint y: 87, distance: 48.4
click at [72, 87] on div "Jasper County Building Permit 470432 Edit View Summary Notes Show emails 1 Parc…" at bounding box center [284, 140] width 569 height 280
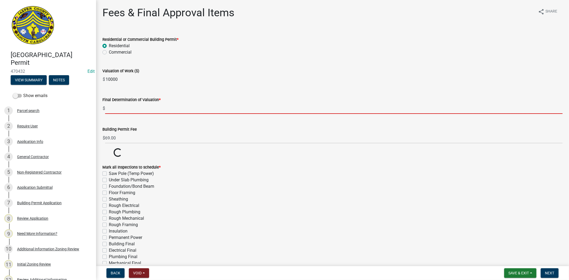
click at [121, 107] on input "text" at bounding box center [333, 108] width 457 height 11
paste input "10000"
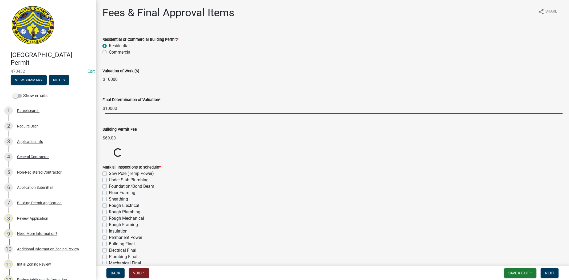
type input "10000"
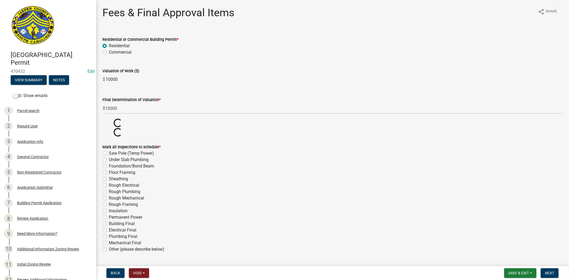
click at [306, 39] on div "Residential or Commercial Building Permit *" at bounding box center [332, 39] width 460 height 6
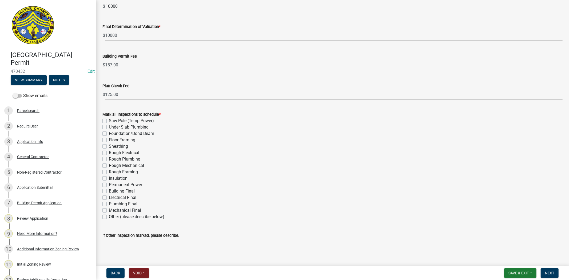
scroll to position [84, 0]
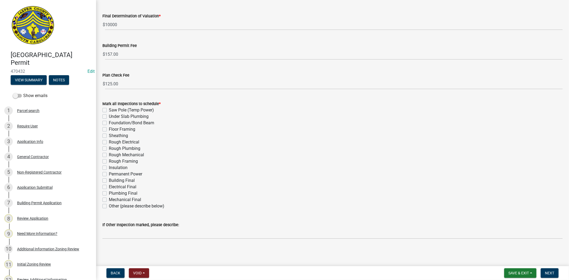
click at [109, 206] on label "Other (please describe below)" at bounding box center [136, 206] width 55 height 6
click at [109, 206] on input "Other (please describe below)" at bounding box center [110, 204] width 3 height 3
checkbox input "true"
checkbox input "false"
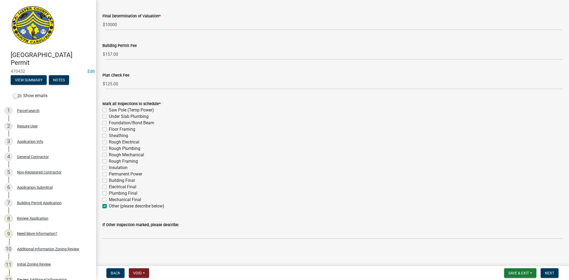
checkbox input "false"
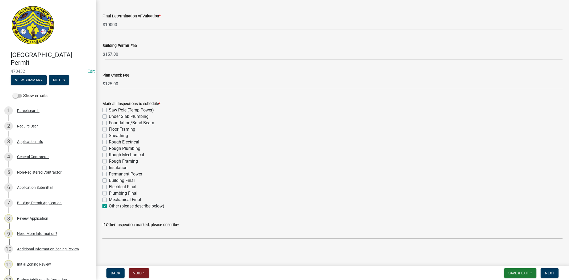
checkbox input "false"
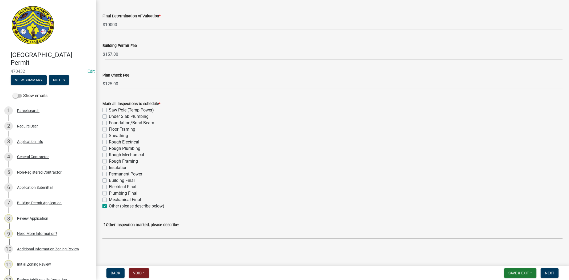
checkbox input "false"
checkbox input "true"
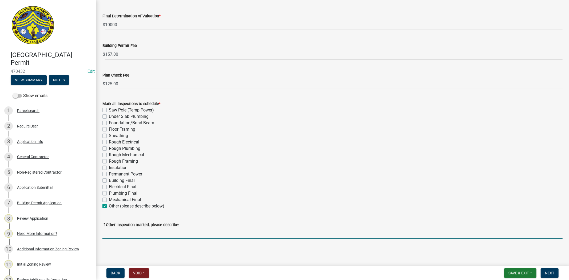
click at [113, 233] on input "If Other Inspection marked, please describe:" at bounding box center [332, 233] width 460 height 11
type input "Generator Final"
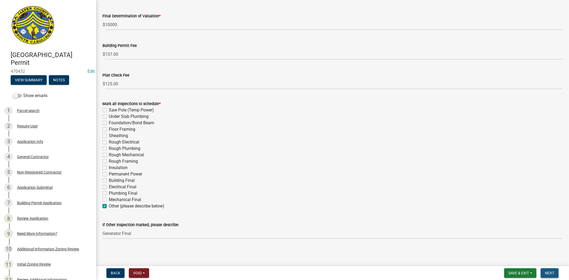
click at [548, 272] on span "Next" at bounding box center [549, 273] width 9 height 4
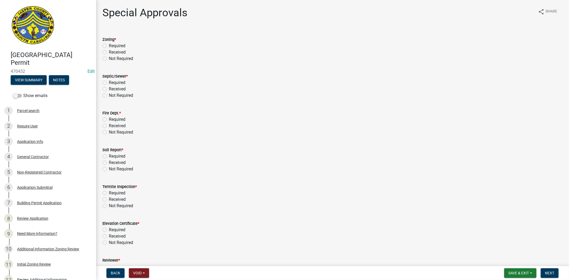
click at [109, 59] on label "Not Required" at bounding box center [121, 58] width 24 height 6
click at [109, 59] on input "Not Required" at bounding box center [110, 56] width 3 height 3
radio input "true"
click at [109, 96] on label "Not Required" at bounding box center [121, 95] width 24 height 6
click at [109, 96] on input "Not Required" at bounding box center [110, 93] width 3 height 3
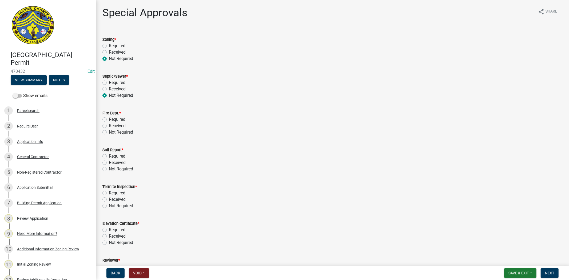
radio input "true"
click at [109, 132] on label "Not Required" at bounding box center [121, 132] width 24 height 6
click at [109, 132] on input "Not Required" at bounding box center [110, 130] width 3 height 3
radio input "true"
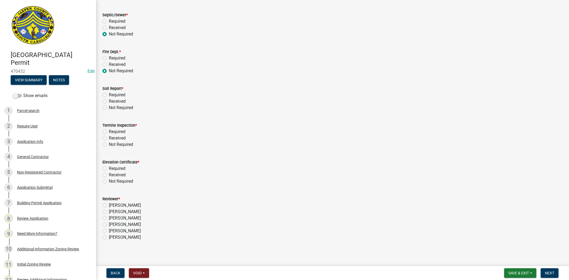
scroll to position [63, 0]
click at [109, 106] on label "Not Required" at bounding box center [121, 106] width 24 height 6
click at [109, 106] on input "Not Required" at bounding box center [110, 104] width 3 height 3
radio input "true"
click at [107, 140] on div "Not Required" at bounding box center [332, 142] width 460 height 6
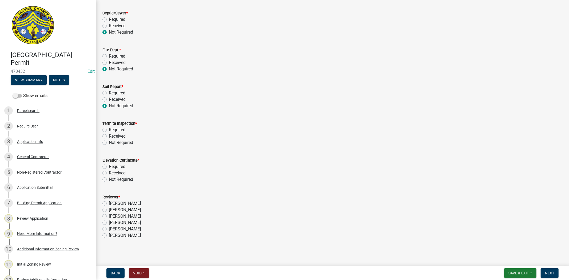
click at [109, 143] on label "Not Required" at bounding box center [121, 142] width 24 height 6
click at [109, 143] on input "Not Required" at bounding box center [110, 140] width 3 height 3
radio input "true"
click at [109, 179] on label "Not Required" at bounding box center [121, 179] width 24 height 6
click at [109, 179] on input "Not Required" at bounding box center [110, 177] width 3 height 3
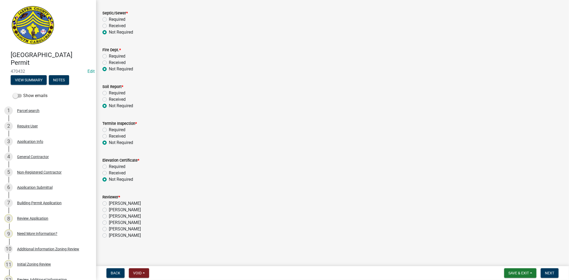
radio input "true"
click at [109, 215] on label "Stephanie Oviedo" at bounding box center [125, 216] width 32 height 6
click at [109, 215] on input "Stephanie Oviedo" at bounding box center [110, 214] width 3 height 3
radio input "true"
click at [548, 271] on span "Next" at bounding box center [549, 273] width 9 height 4
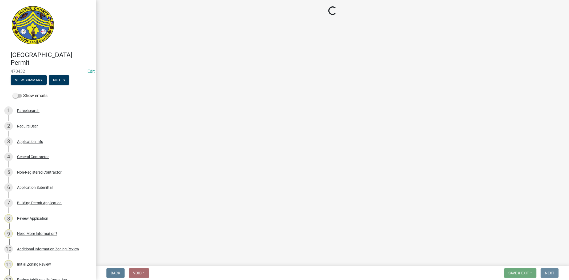
scroll to position [0, 0]
select select "3: 3"
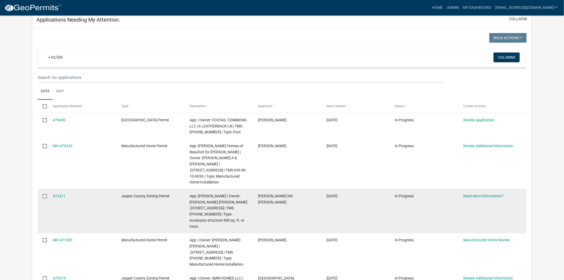
scroll to position [30, 0]
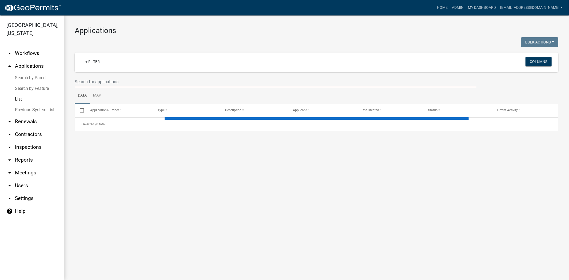
click at [158, 80] on input "text" at bounding box center [276, 81] width 402 height 11
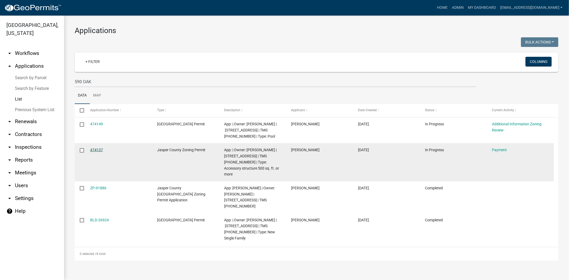
drag, startPoint x: 106, startPoint y: 150, endPoint x: 90, endPoint y: 151, distance: 16.0
click at [89, 151] on datatable-body-cell "474137" at bounding box center [118, 162] width 67 height 38
copy link "474137"
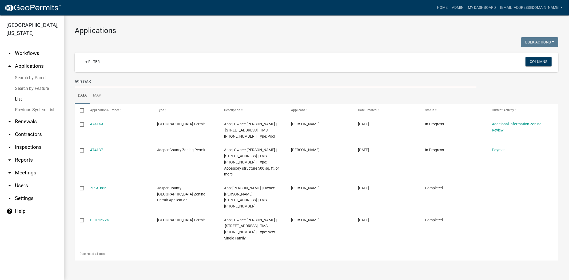
drag, startPoint x: 126, startPoint y: 84, endPoint x: 25, endPoint y: 90, distance: 101.8
click at [25, 90] on div "[GEOGRAPHIC_DATA], [US_STATE] arrow_drop_down Workflows List arrow_drop_up Appl…" at bounding box center [284, 147] width 569 height 265
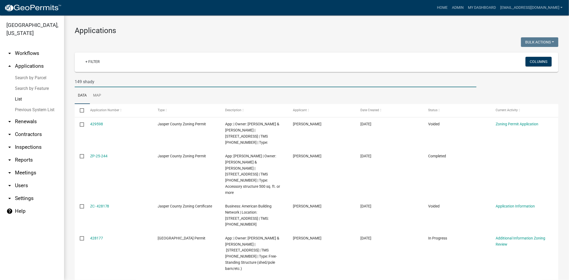
drag, startPoint x: 143, startPoint y: 78, endPoint x: 14, endPoint y: 90, distance: 129.3
click at [14, 90] on div "[GEOGRAPHIC_DATA], [US_STATE] arrow_drop_down Workflows List arrow_drop_up Appl…" at bounding box center [284, 147] width 569 height 265
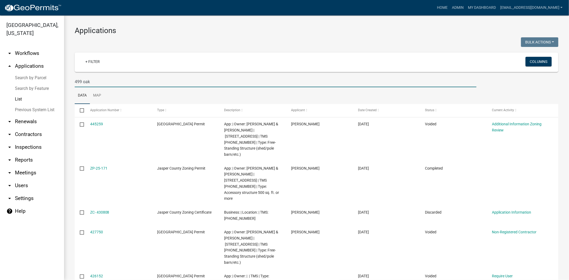
click at [147, 82] on input "499 oak" at bounding box center [276, 81] width 402 height 11
type input "499 [GEOGRAPHIC_DATA]"
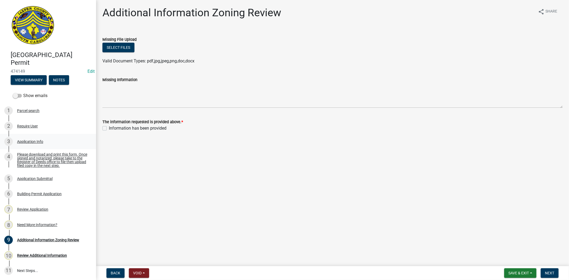
click at [34, 140] on div "Application Info" at bounding box center [30, 142] width 26 height 4
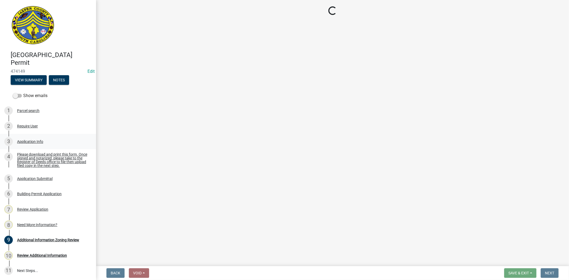
select select "11c75861-9ec4-4c30-88de-90992eda9933"
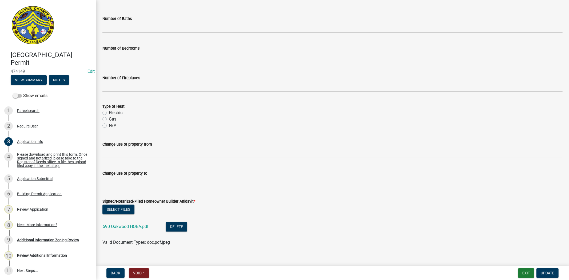
scroll to position [896, 0]
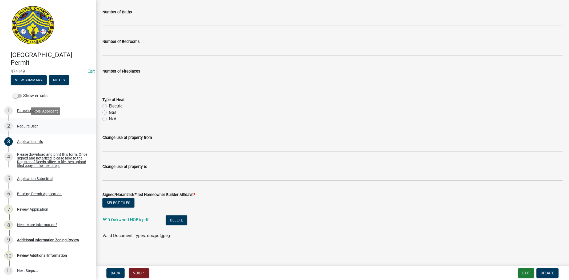
click at [28, 125] on div "Require User" at bounding box center [27, 126] width 21 height 4
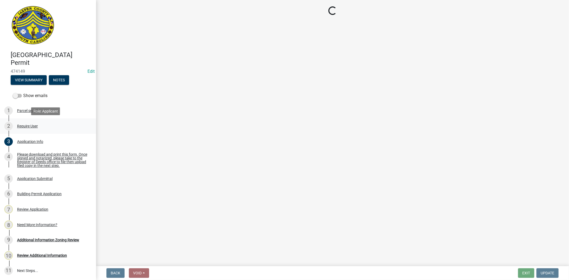
scroll to position [0, 0]
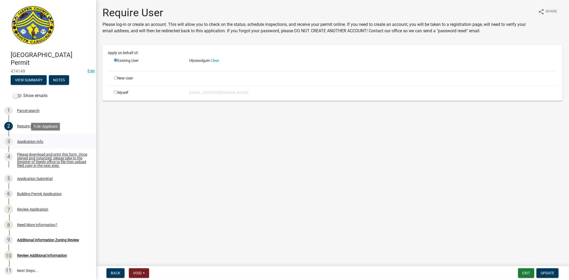
click at [31, 141] on div "Application Info" at bounding box center [30, 142] width 26 height 4
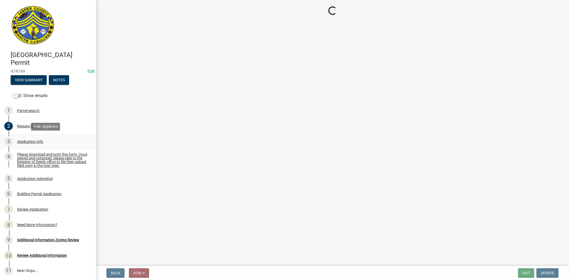
select select "11c75861-9ec4-4c30-88de-90992eda9933"
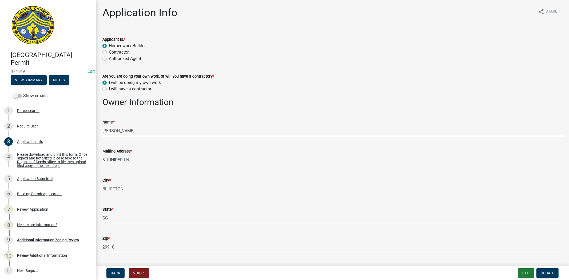
drag, startPoint x: 142, startPoint y: 132, endPoint x: 101, endPoint y: 134, distance: 41.6
click at [101, 134] on div "Name * [PERSON_NAME]" at bounding box center [332, 123] width 468 height 25
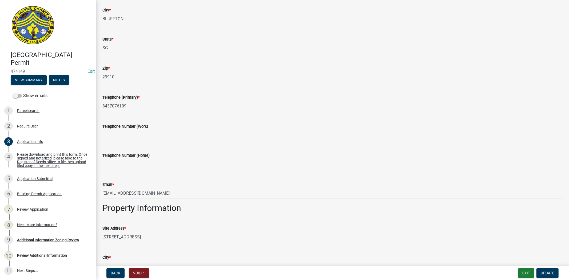
scroll to position [178, 0]
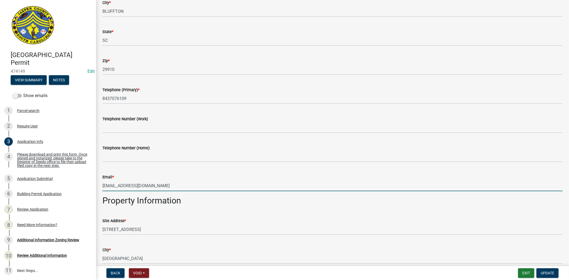
drag, startPoint x: 140, startPoint y: 185, endPoint x: 102, endPoint y: 185, distance: 37.6
click at [102, 185] on input "[EMAIL_ADDRESS][DOMAIN_NAME]" at bounding box center [332, 185] width 460 height 11
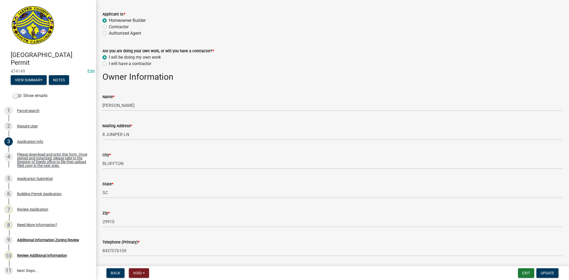
scroll to position [0, 0]
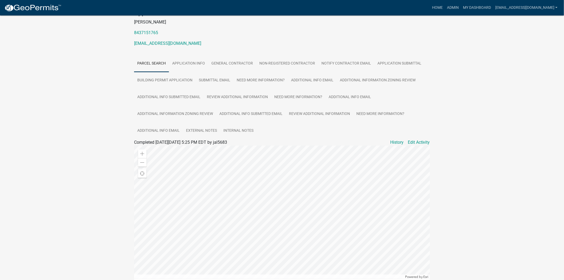
scroll to position [89, 0]
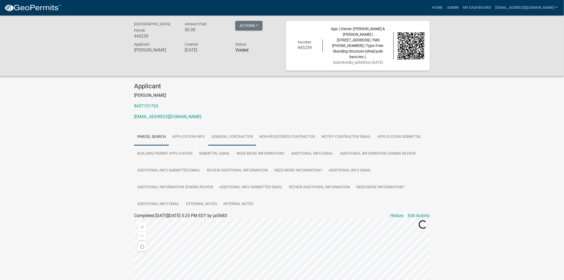
click at [235, 129] on link "General Contractor" at bounding box center [232, 137] width 48 height 17
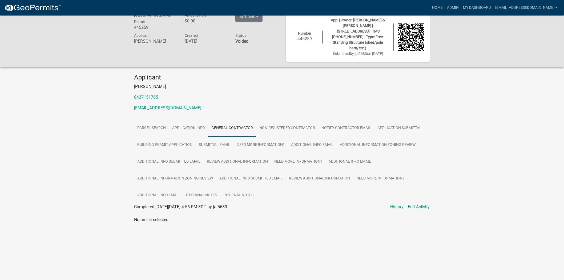
scroll to position [15, 0]
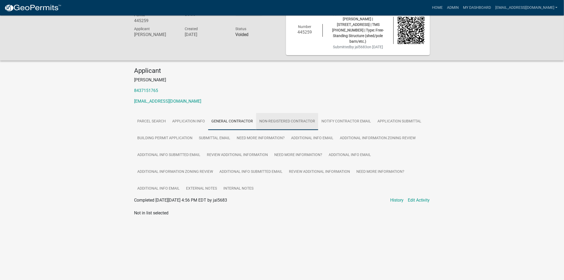
click at [275, 116] on link "Non-Registered Contractor" at bounding box center [287, 121] width 62 height 17
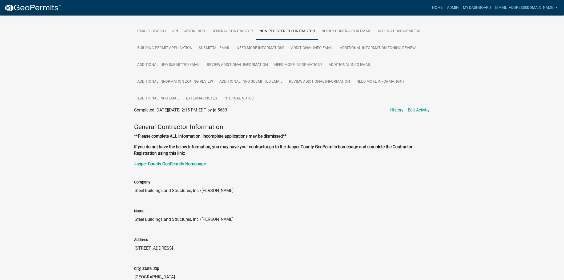
scroll to position [105, 0]
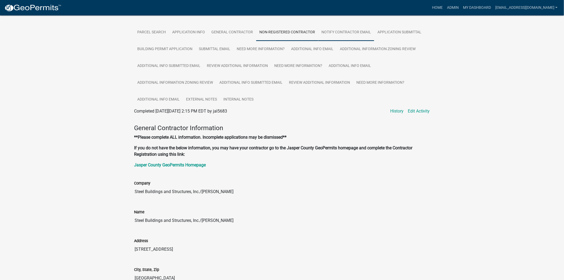
click at [355, 31] on link "Notify Contractor Email" at bounding box center [346, 32] width 56 height 17
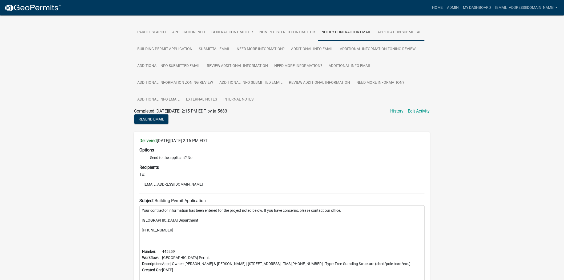
click at [396, 30] on link "Application Submittal" at bounding box center [399, 32] width 50 height 17
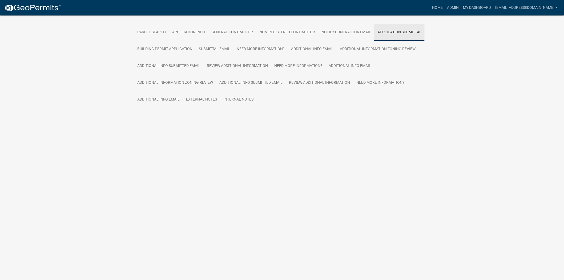
scroll to position [98, 0]
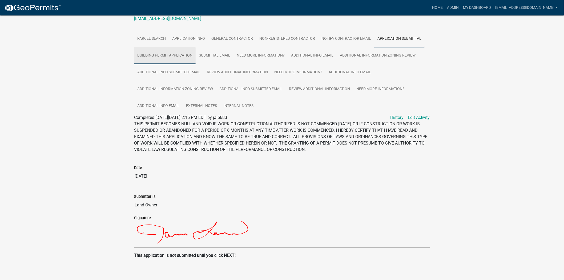
click at [184, 54] on link "Building Permit Application" at bounding box center [165, 55] width 62 height 17
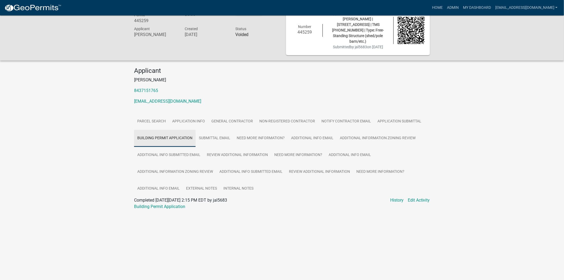
scroll to position [15, 0]
click at [228, 149] on link "Review Additional Information" at bounding box center [237, 155] width 67 height 17
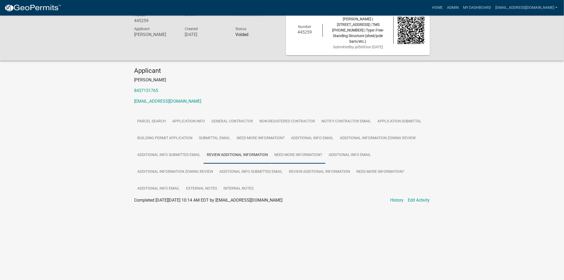
click at [289, 149] on link "Need More Information?" at bounding box center [298, 155] width 54 height 17
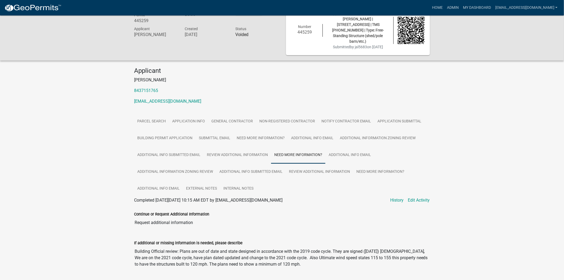
drag, startPoint x: 289, startPoint y: 257, endPoint x: 133, endPoint y: 241, distance: 157.3
click at [133, 241] on div "If additional or missing information is needed, please describe Building Offici…" at bounding box center [282, 259] width 304 height 54
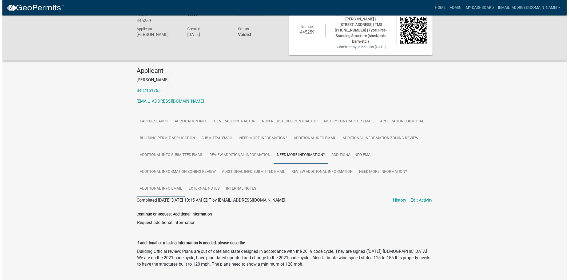
scroll to position [0, 0]
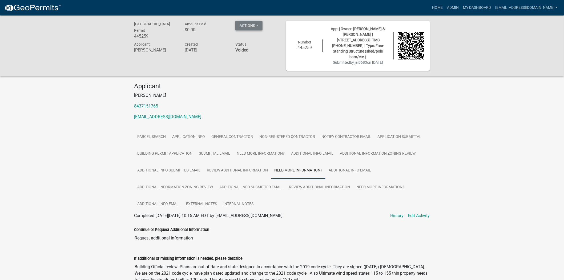
click at [259, 26] on button "Actions" at bounding box center [248, 26] width 27 height 10
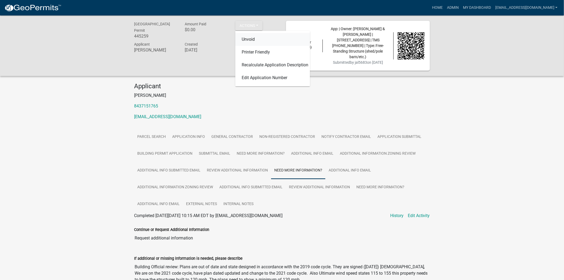
click at [262, 39] on link "Unvoid" at bounding box center [272, 39] width 75 height 13
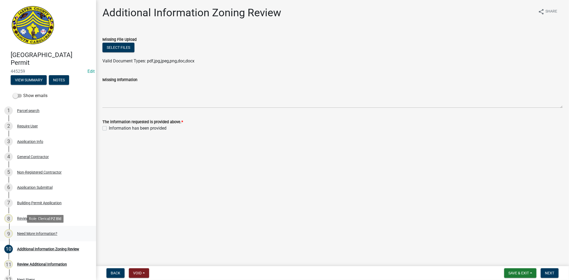
click at [41, 234] on div "Need More Information?" at bounding box center [37, 234] width 40 height 4
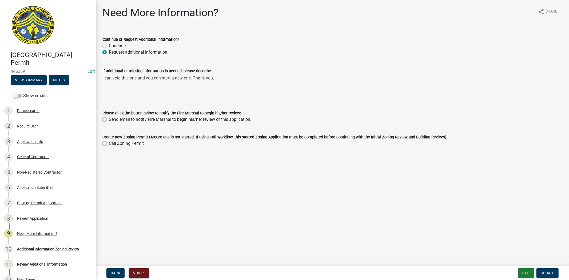
click at [140, 273] on span "Void" at bounding box center [137, 273] width 9 height 4
click at [147, 261] on button "Void" at bounding box center [150, 259] width 43 height 13
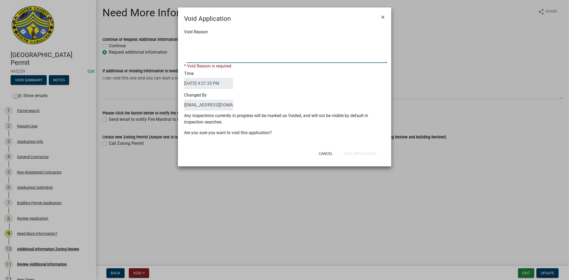
click at [237, 59] on textarea "Void Reason" at bounding box center [286, 49] width 201 height 27
type textarea "plans not updated"
click at [350, 152] on div "Cancel Void Application" at bounding box center [319, 154] width 131 height 14
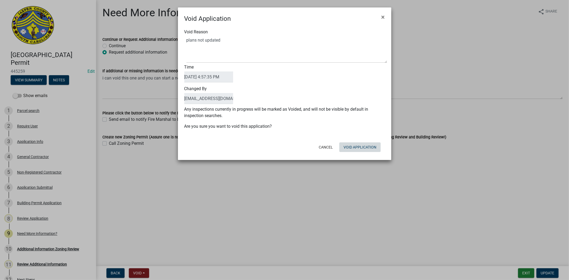
click at [354, 149] on button "Void Application" at bounding box center [359, 147] width 41 height 10
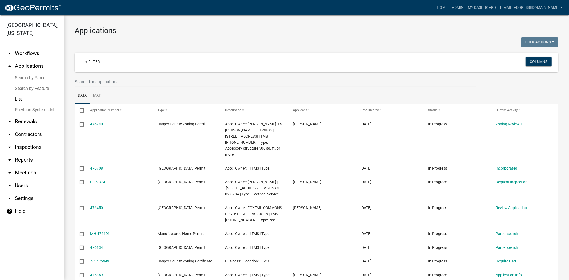
click at [131, 82] on input "text" at bounding box center [276, 81] width 402 height 11
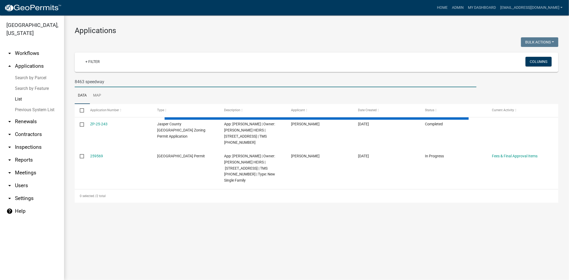
type input "8463 speedway"
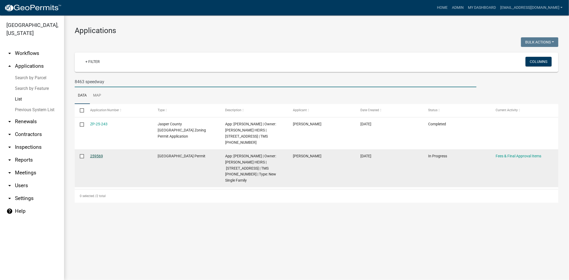
click at [101, 158] on link "259569" at bounding box center [96, 156] width 13 height 4
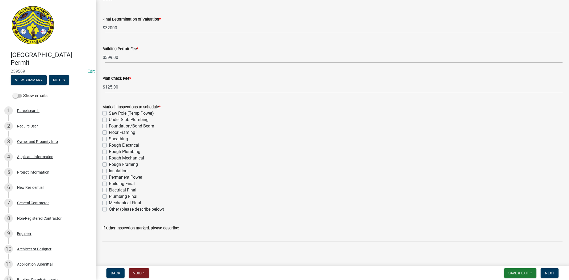
scroll to position [84, 0]
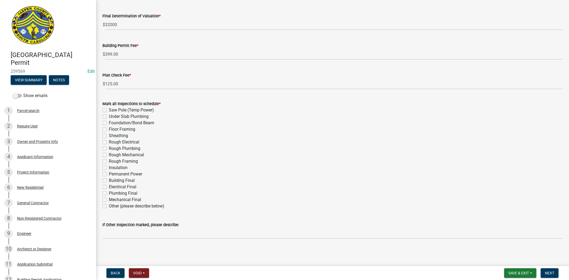
click at [109, 143] on label "Rough Electrical" at bounding box center [124, 142] width 30 height 6
click at [109, 142] on input "Rough Electrical" at bounding box center [110, 140] width 3 height 3
checkbox input "true"
checkbox input "false"
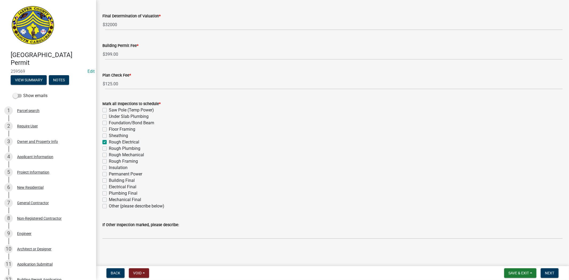
checkbox input "false"
checkbox input "true"
checkbox input "false"
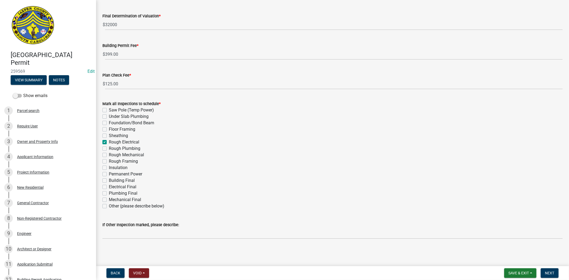
checkbox input "false"
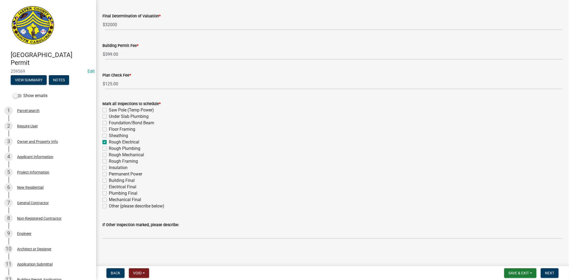
checkbox input "false"
click at [109, 148] on label "Rough Plumbing" at bounding box center [124, 148] width 31 height 6
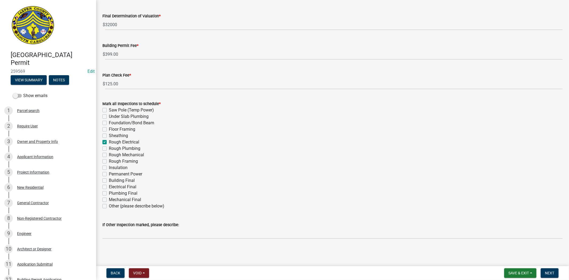
click at [109, 148] on input "Rough Plumbing" at bounding box center [110, 146] width 3 height 3
checkbox input "true"
checkbox input "false"
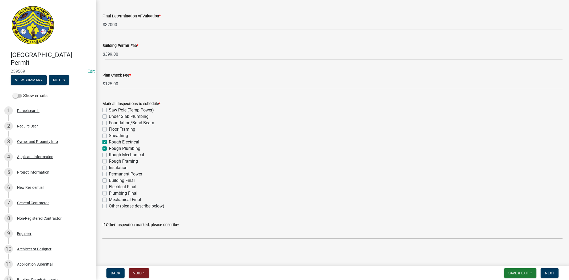
checkbox input "false"
checkbox input "true"
checkbox input "false"
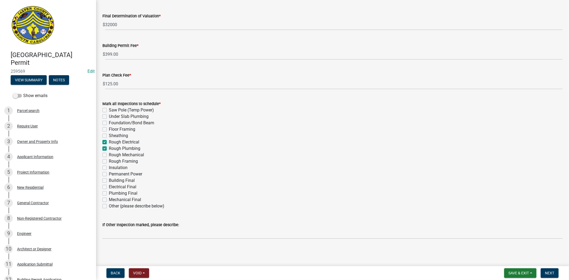
checkbox input "false"
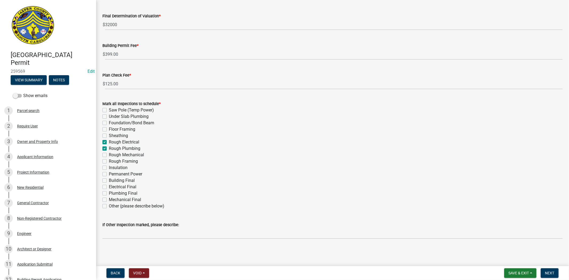
checkbox input "false"
click at [109, 154] on label "Rough Mechanical" at bounding box center [126, 155] width 35 height 6
click at [109, 154] on input "Rough Mechanical" at bounding box center [110, 153] width 3 height 3
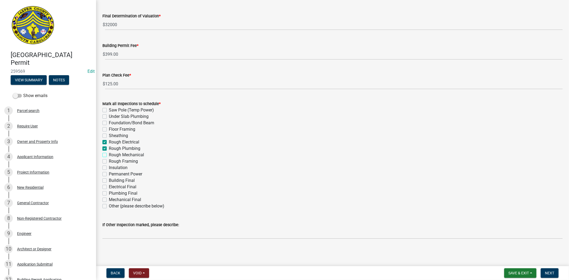
checkbox input "true"
checkbox input "false"
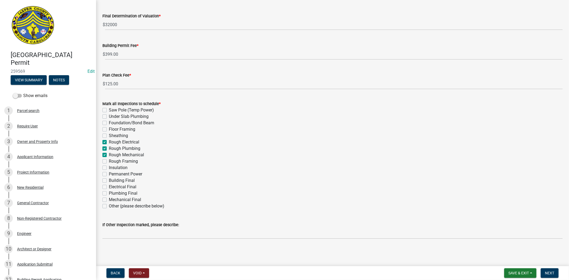
checkbox input "false"
checkbox input "true"
checkbox input "false"
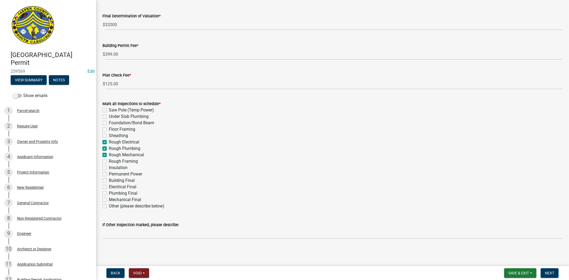
checkbox input "false"
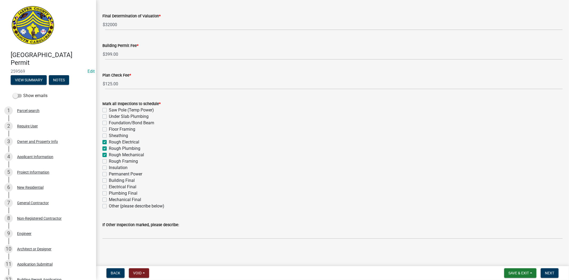
checkbox input "false"
click at [109, 159] on label "Rough Framing" at bounding box center [123, 161] width 29 height 6
click at [109, 159] on input "Rough Framing" at bounding box center [110, 159] width 3 height 3
checkbox input "true"
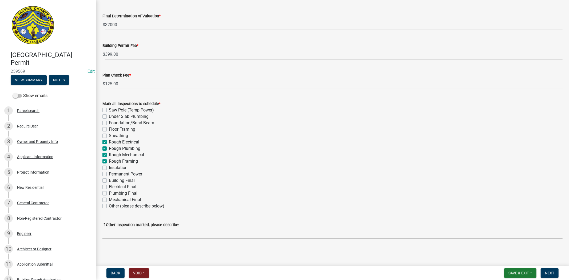
checkbox input "false"
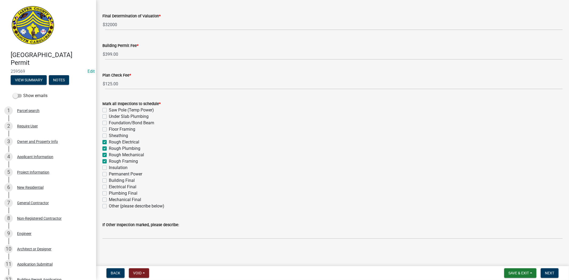
checkbox input "true"
checkbox input "false"
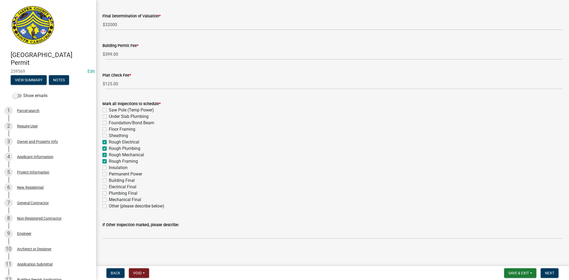
checkbox input "false"
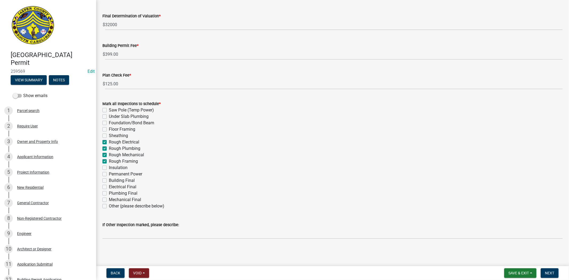
checkbox input "false"
click at [107, 169] on div "Insulation" at bounding box center [332, 168] width 460 height 6
click at [109, 167] on label "Insulation" at bounding box center [118, 168] width 19 height 6
click at [109, 167] on input "Insulation" at bounding box center [110, 166] width 3 height 3
checkbox input "true"
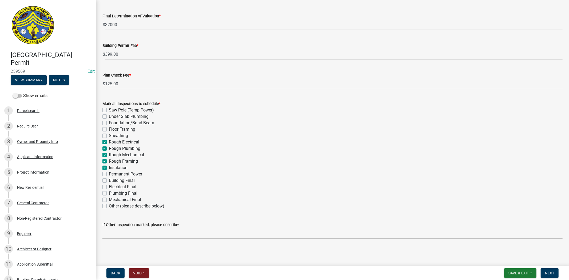
checkbox input "false"
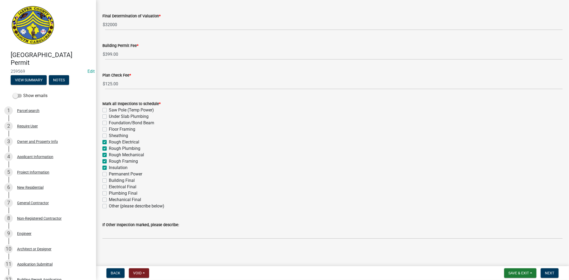
checkbox input "true"
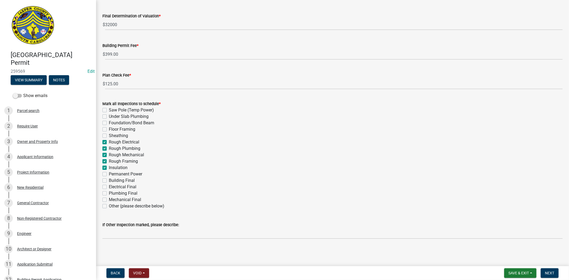
checkbox input "false"
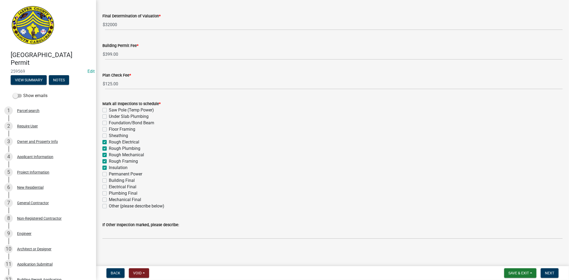
checkbox input "false"
click at [109, 172] on label "Permanent Power" at bounding box center [125, 174] width 33 height 6
click at [109, 172] on input "Permanent Power" at bounding box center [110, 172] width 3 height 3
checkbox input "true"
checkbox input "false"
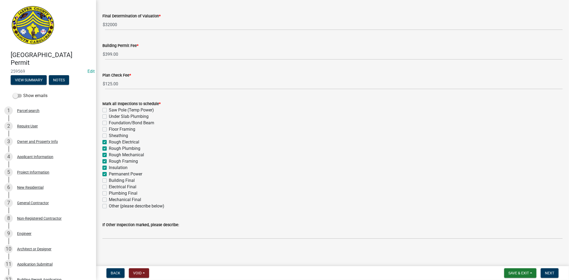
checkbox input "false"
checkbox input "true"
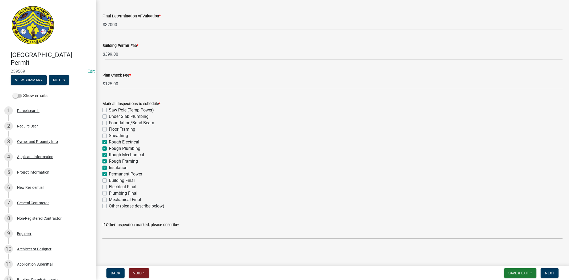
checkbox input "true"
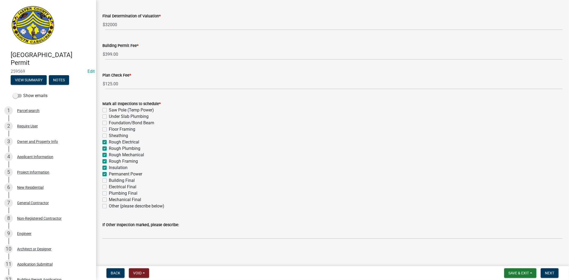
checkbox input "false"
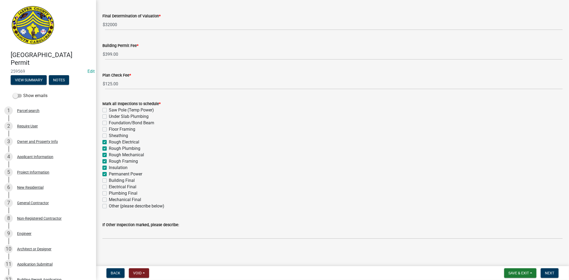
click at [109, 179] on label "Building Final" at bounding box center [122, 180] width 26 height 6
click at [109, 179] on input "Building Final" at bounding box center [110, 178] width 3 height 3
checkbox input "true"
checkbox input "false"
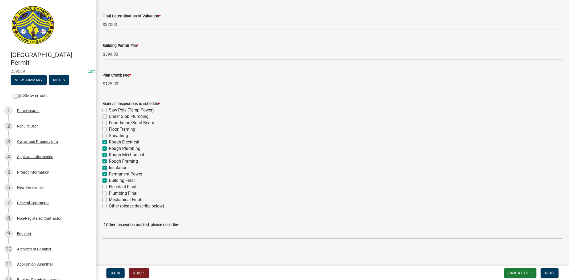
checkbox input "false"
checkbox input "true"
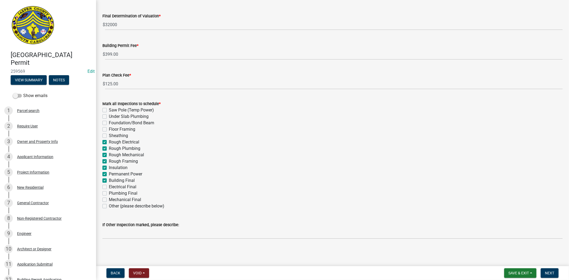
checkbox input "true"
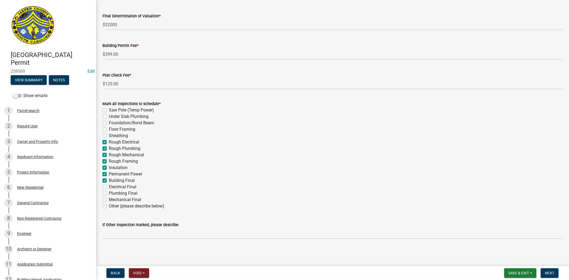
checkbox input "false"
click at [109, 188] on label "Electrical Final" at bounding box center [122, 187] width 27 height 6
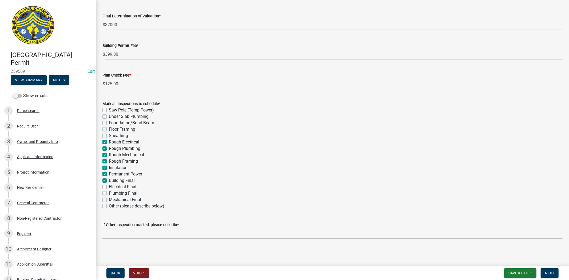
click at [109, 187] on input "Electrical Final" at bounding box center [110, 185] width 3 height 3
checkbox input "true"
checkbox input "false"
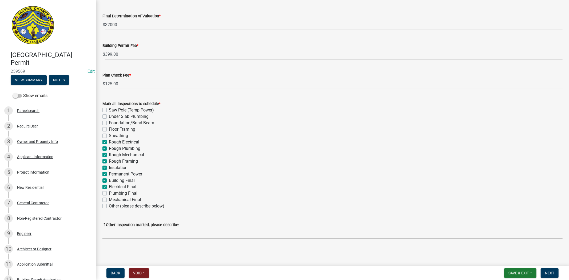
checkbox input "false"
checkbox input "true"
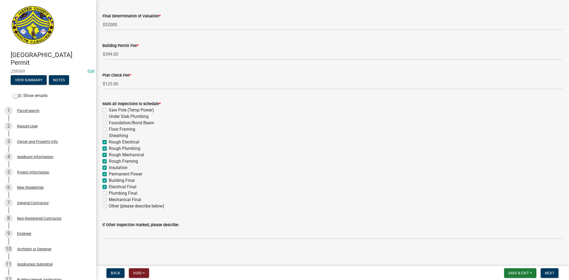
checkbox input "true"
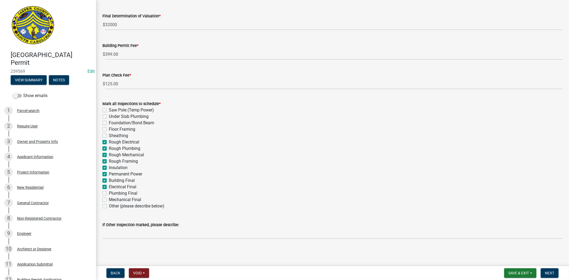
checkbox input "false"
click at [109, 194] on label "Plumbing Final" at bounding box center [123, 193] width 29 height 6
click at [109, 194] on input "Plumbing Final" at bounding box center [110, 191] width 3 height 3
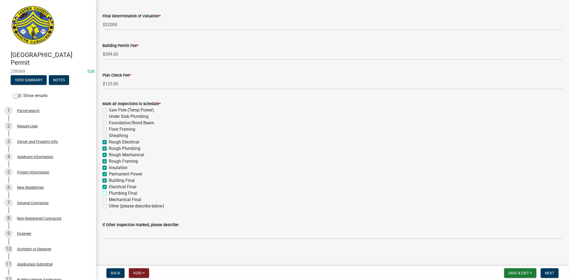
checkbox input "true"
checkbox input "false"
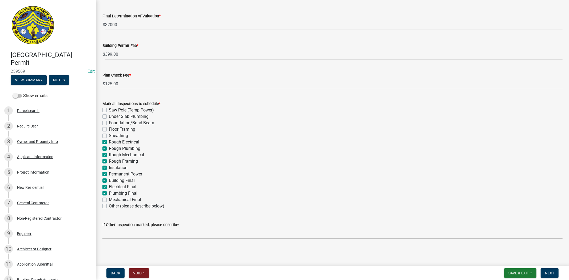
checkbox input "false"
checkbox input "true"
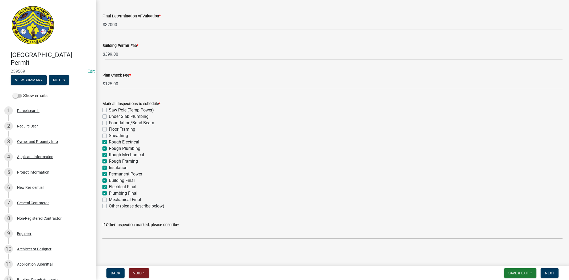
checkbox input "true"
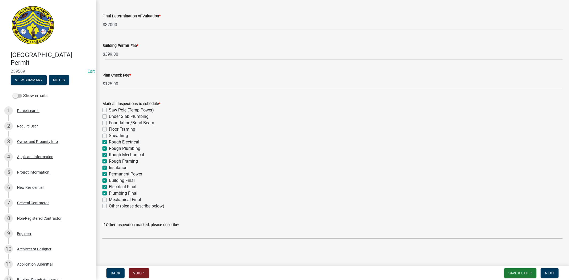
checkbox input "false"
click at [109, 200] on label "Mechanical Final" at bounding box center [125, 200] width 32 height 6
click at [109, 200] on input "Mechanical Final" at bounding box center [110, 198] width 3 height 3
checkbox input "true"
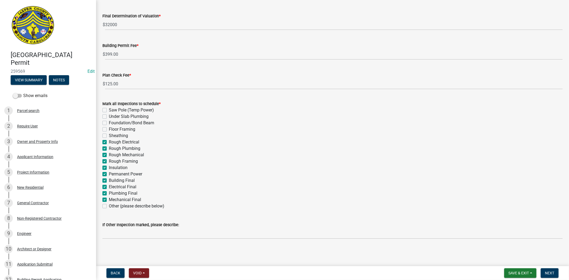
checkbox input "false"
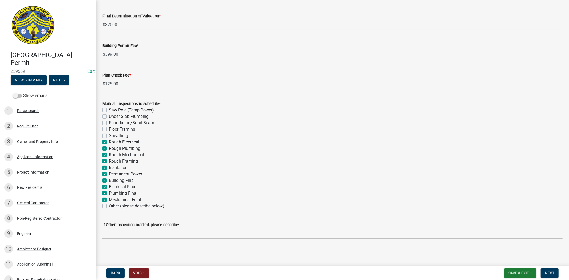
checkbox input "true"
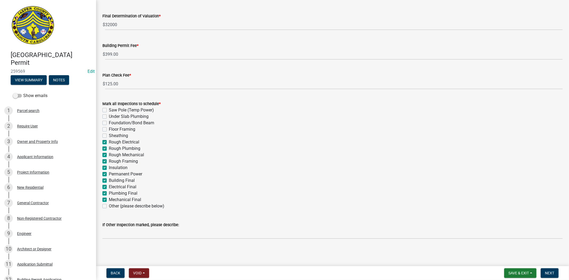
checkbox input "true"
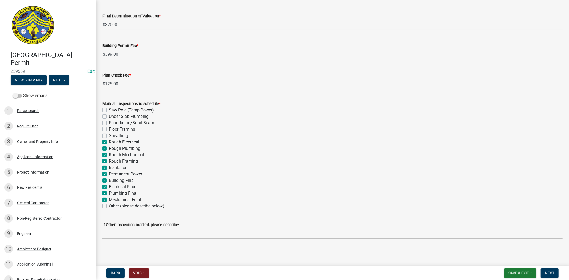
checkbox input "false"
click at [109, 110] on label "Saw Pole (Temp Power)" at bounding box center [131, 110] width 45 height 6
click at [109, 110] on input "Saw Pole (Temp Power)" at bounding box center [110, 108] width 3 height 3
checkbox input "true"
checkbox input "false"
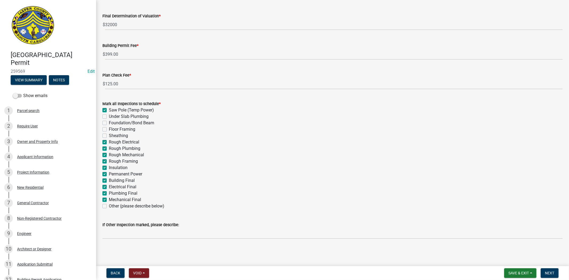
checkbox input "false"
checkbox input "true"
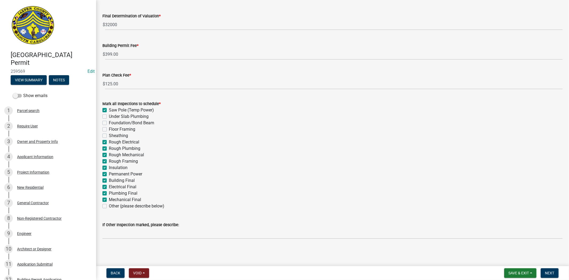
checkbox input "true"
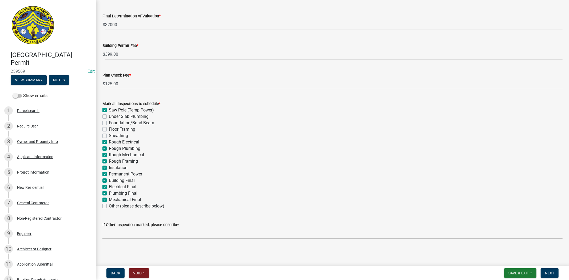
checkbox input "true"
checkbox input "false"
click at [550, 274] on span "Next" at bounding box center [549, 273] width 9 height 4
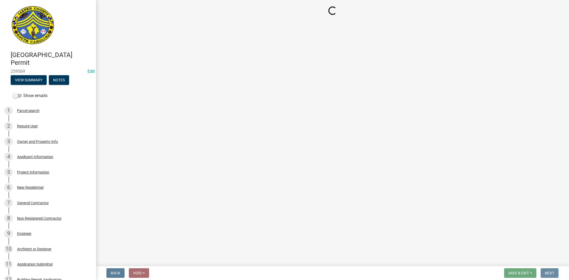
scroll to position [0, 0]
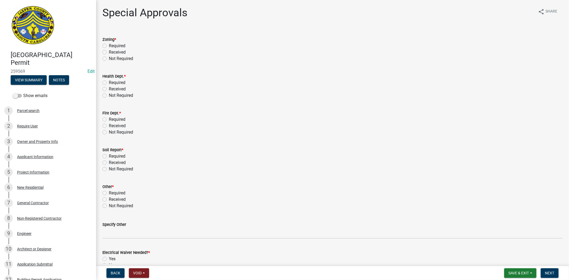
click at [109, 52] on label "Received" at bounding box center [117, 52] width 17 height 6
click at [109, 52] on input "Received" at bounding box center [110, 50] width 3 height 3
radio input "true"
click at [109, 88] on label "Received" at bounding box center [117, 89] width 17 height 6
click at [109, 88] on input "Received" at bounding box center [110, 87] width 3 height 3
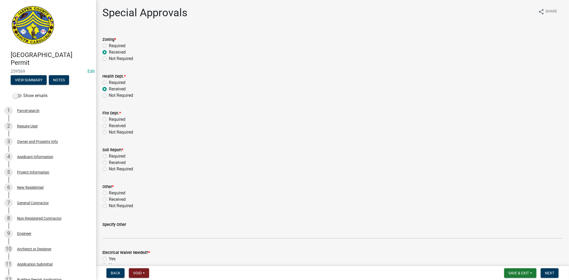
radio input "true"
click at [109, 132] on label "Not Required" at bounding box center [121, 132] width 24 height 6
click at [109, 132] on input "Not Required" at bounding box center [110, 130] width 3 height 3
radio input "true"
click at [109, 169] on label "Not Required" at bounding box center [121, 169] width 24 height 6
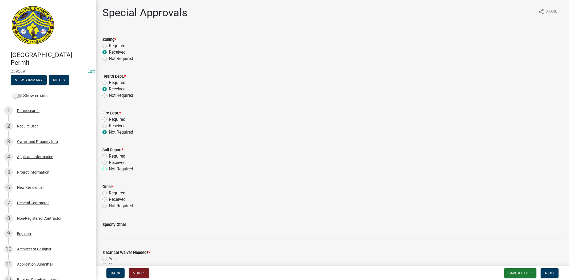
click at [109, 169] on input "Not Required" at bounding box center [110, 167] width 3 height 3
radio input "true"
click at [109, 206] on label "Not Required" at bounding box center [121, 206] width 24 height 6
click at [109, 206] on input "Not Required" at bounding box center [110, 204] width 3 height 3
radio input "true"
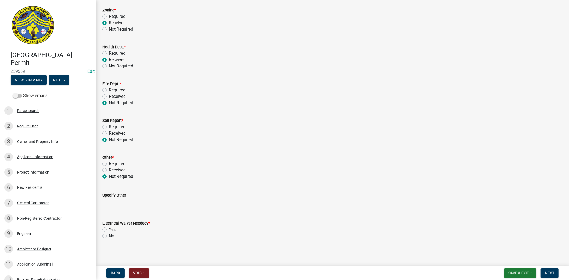
scroll to position [30, 0]
click at [109, 234] on label "No" at bounding box center [111, 235] width 5 height 6
click at [109, 234] on input "No" at bounding box center [110, 233] width 3 height 3
radio input "true"
click at [549, 272] on span "Next" at bounding box center [549, 273] width 9 height 4
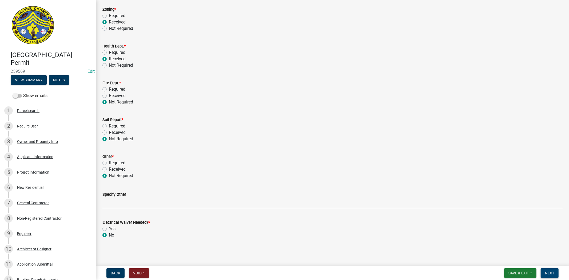
scroll to position [0, 0]
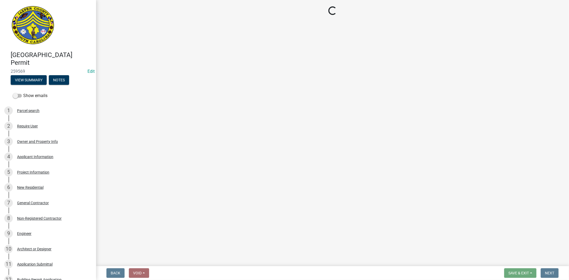
select select "3: 3"
